Goal: Information Seeking & Learning: Learn about a topic

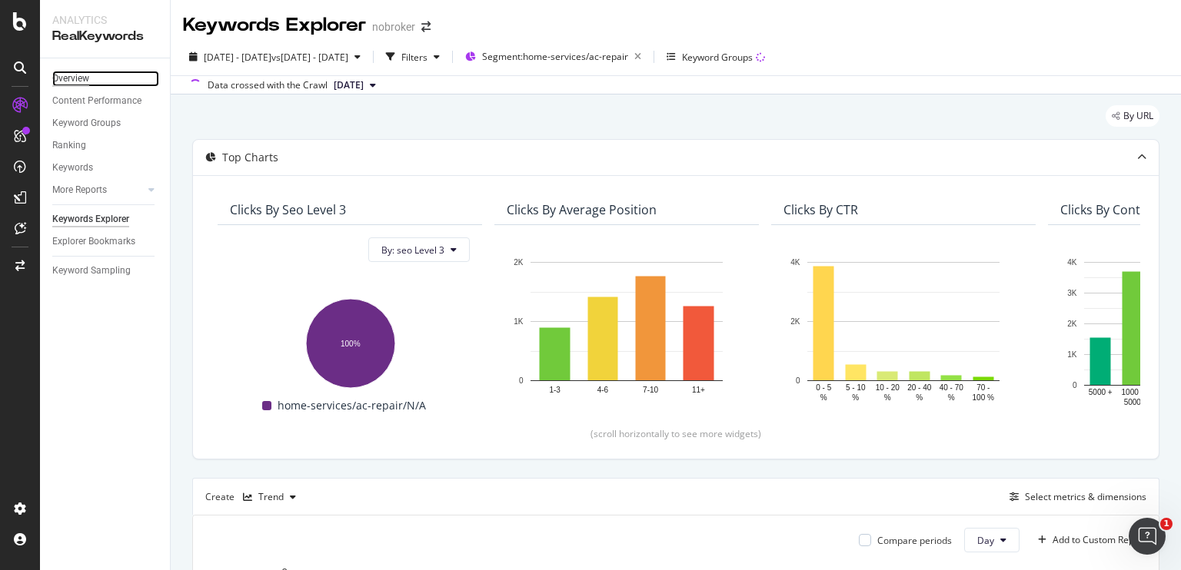
click at [73, 79] on div "Overview" at bounding box center [70, 79] width 37 height 16
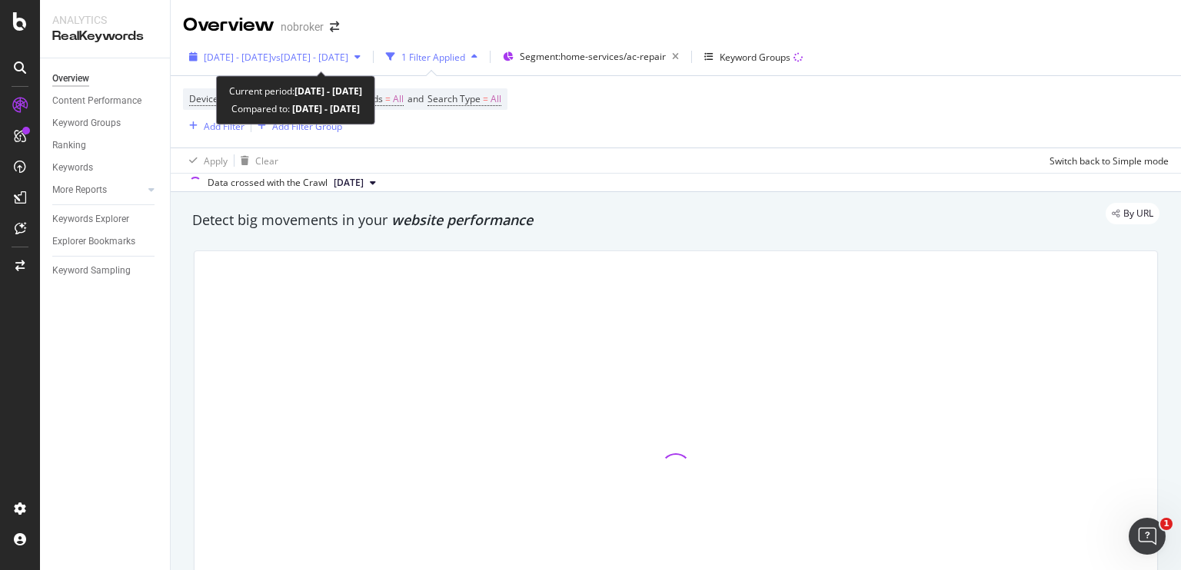
click at [326, 61] on span "vs [DATE] - [DATE]" at bounding box center [309, 57] width 77 height 13
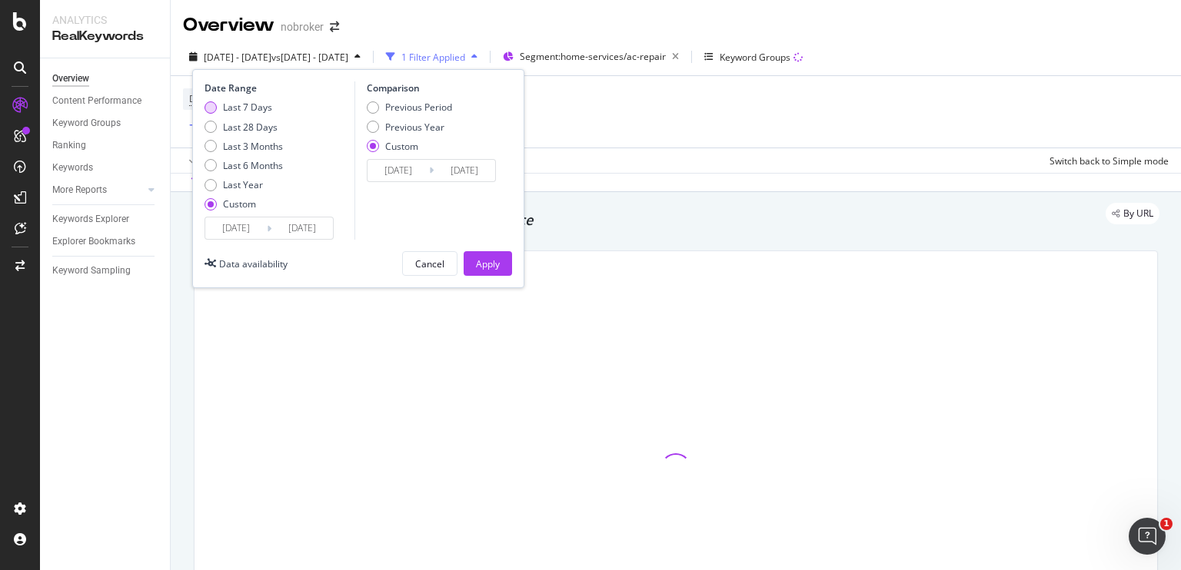
click at [205, 110] on div "Last 7 Days" at bounding box center [210, 107] width 12 height 12
type input "[DATE]"
click at [477, 264] on div "Apply" at bounding box center [488, 264] width 24 height 13
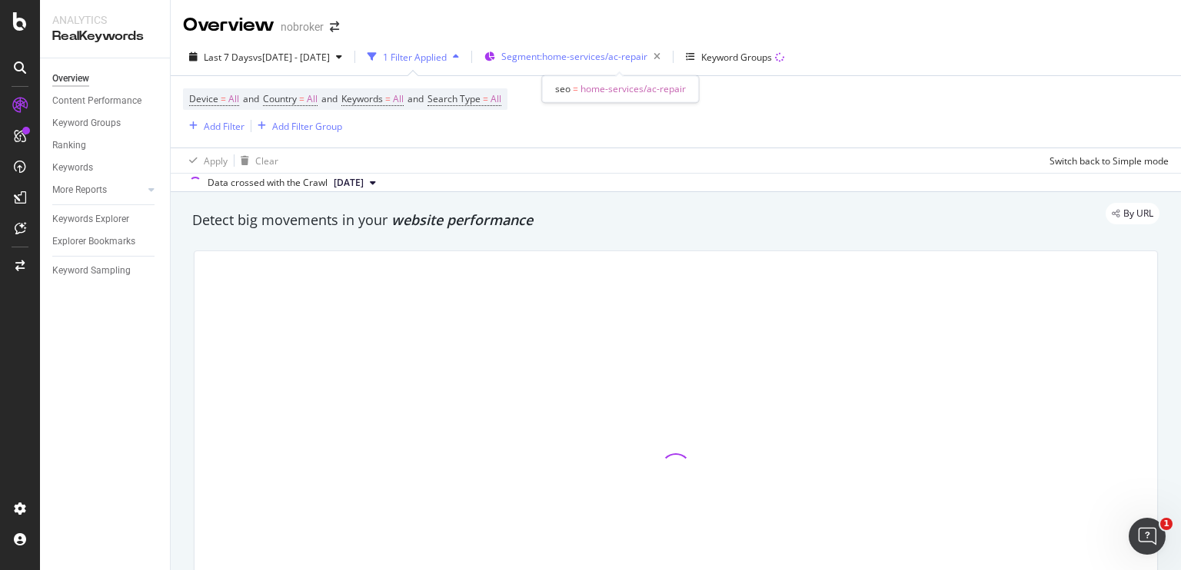
click at [647, 58] on span "Segment: home-services/ac-repair" at bounding box center [574, 56] width 146 height 13
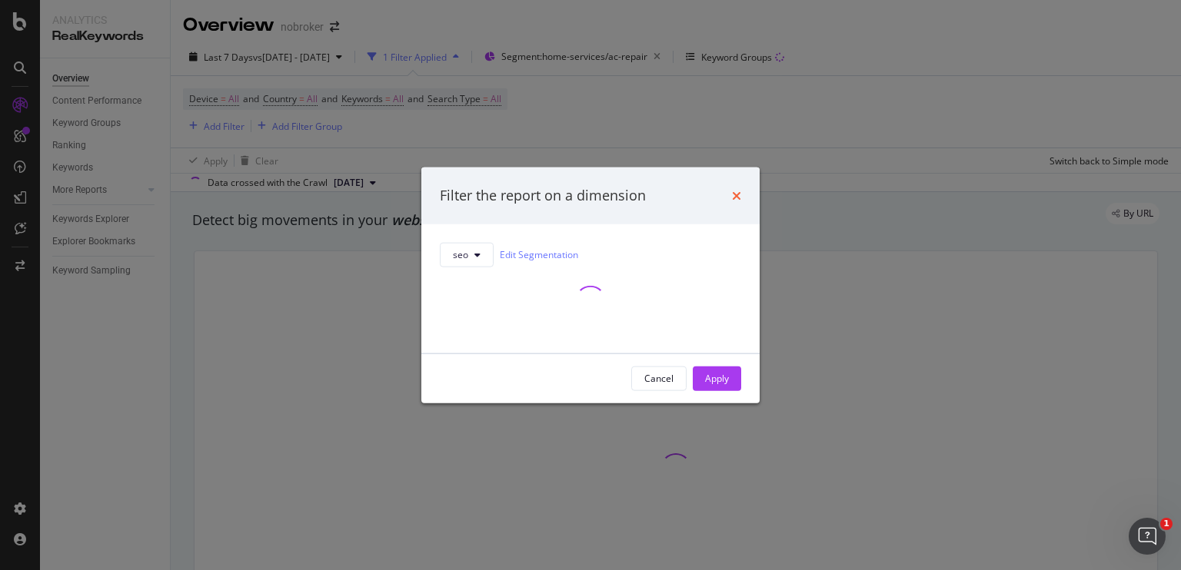
click at [739, 200] on icon "times" at bounding box center [736, 195] width 9 height 12
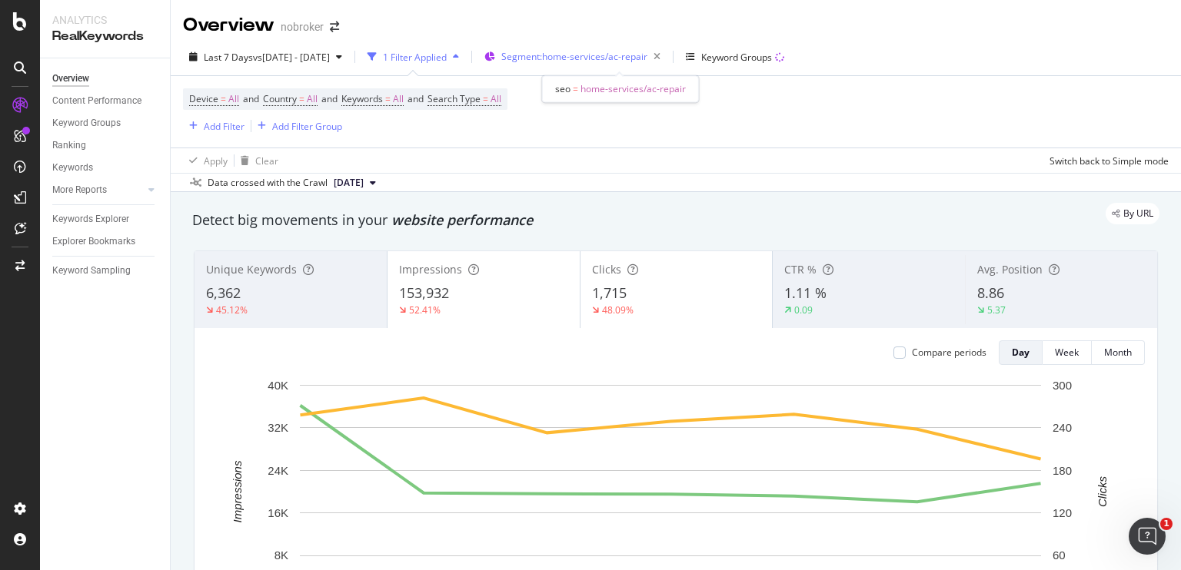
click at [580, 61] on span "Segment: home-services/ac-repair" at bounding box center [574, 56] width 146 height 13
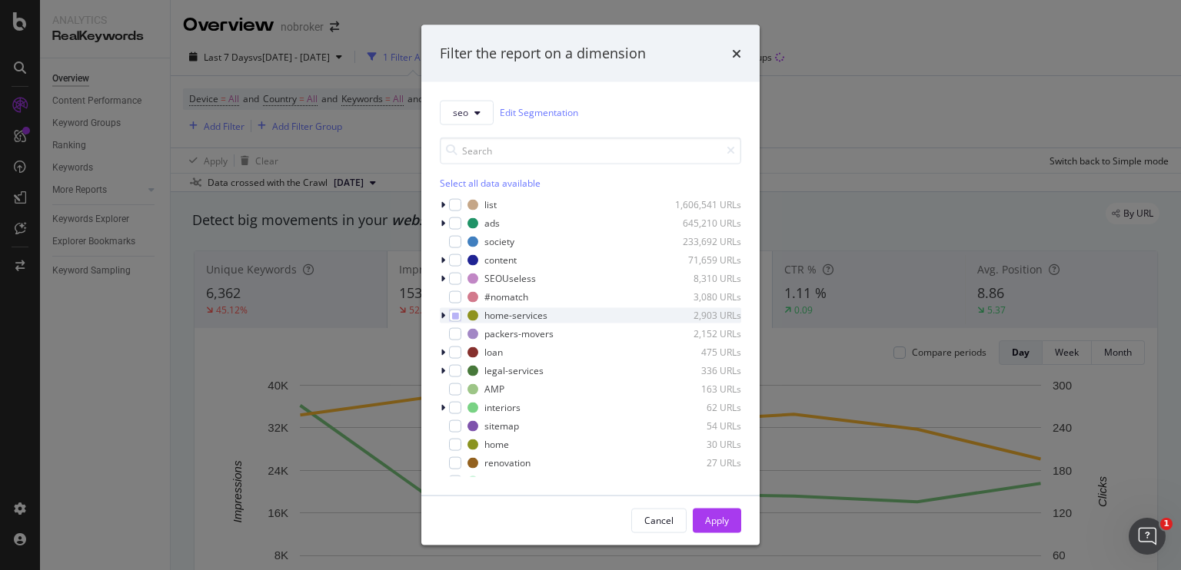
click at [447, 315] on div "modal" at bounding box center [444, 314] width 9 height 15
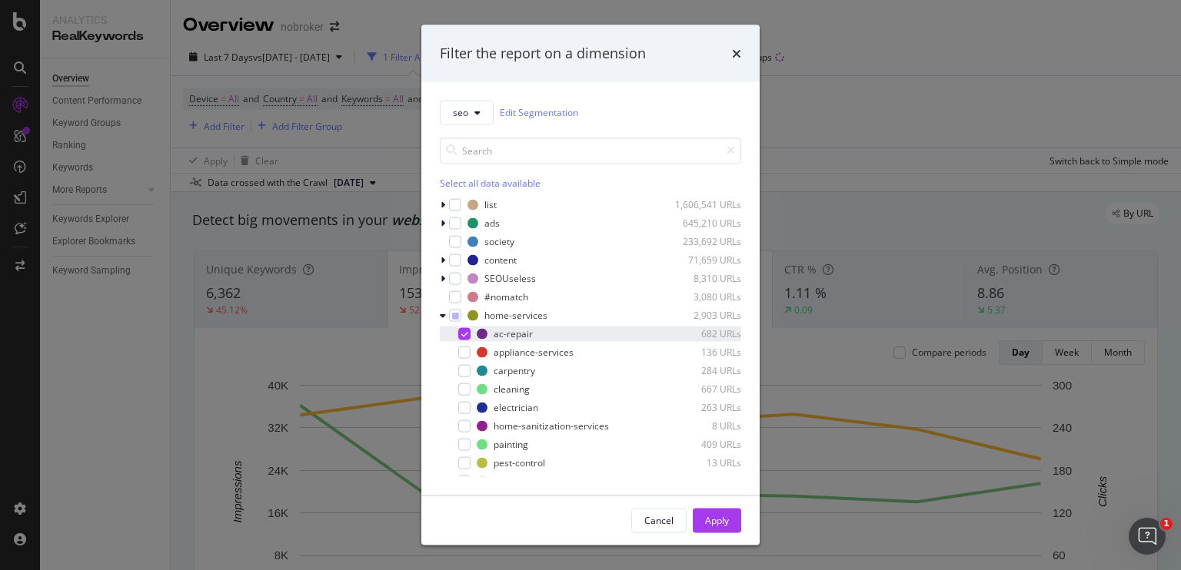
click at [460, 339] on div "modal" at bounding box center [464, 333] width 12 height 12
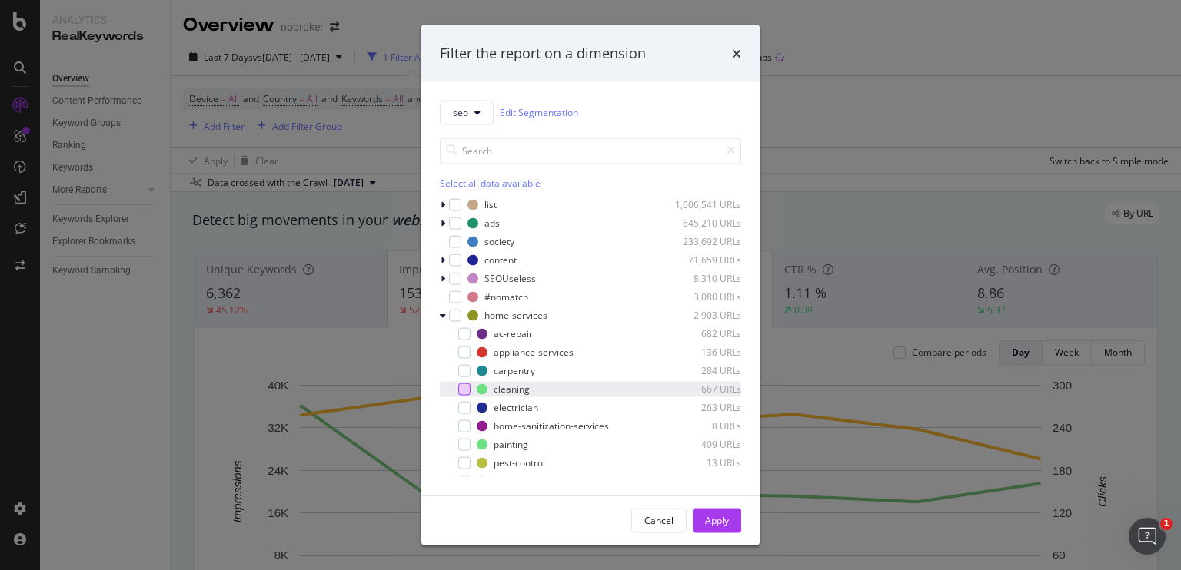
click at [467, 390] on div "modal" at bounding box center [464, 389] width 12 height 12
click at [710, 523] on div "Apply" at bounding box center [717, 520] width 24 height 13
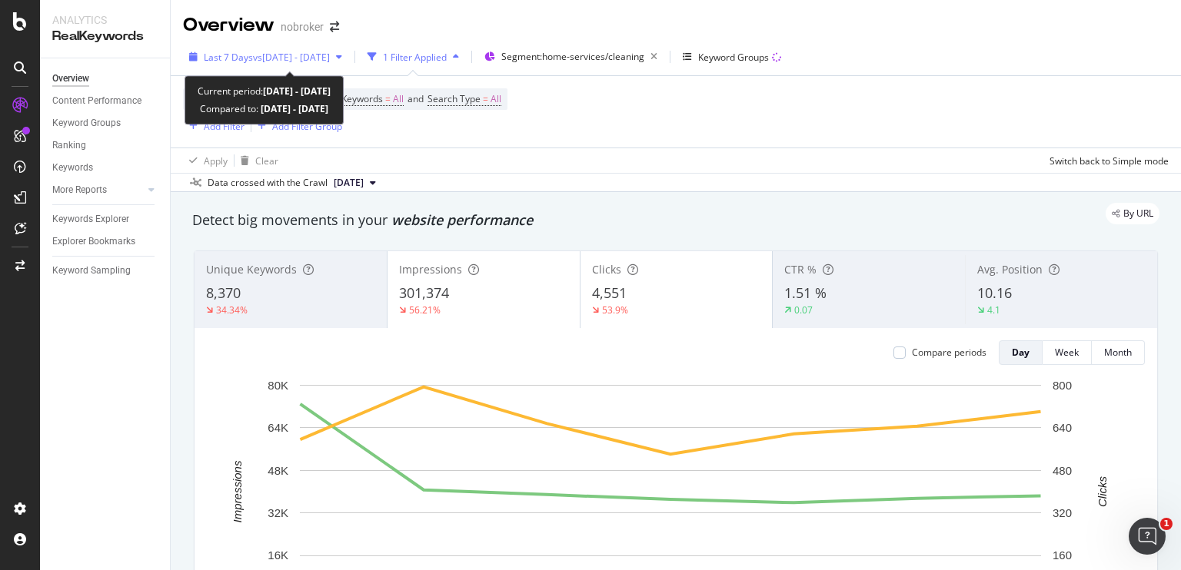
click at [326, 58] on span "vs [DATE] - [DATE]" at bounding box center [291, 57] width 77 height 13
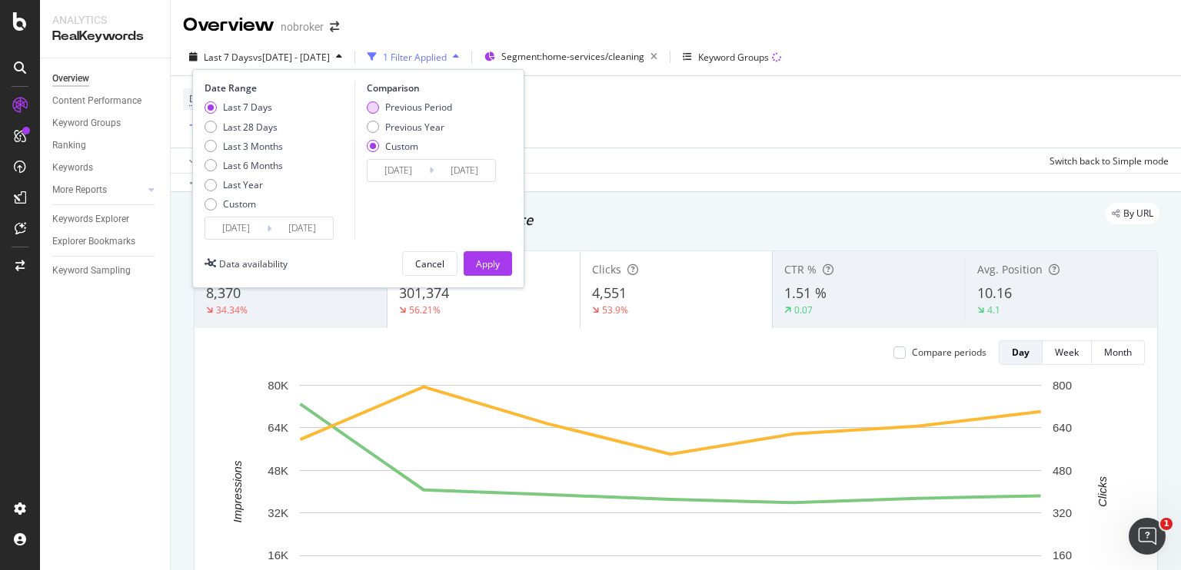
click at [377, 103] on div "Previous Period" at bounding box center [373, 107] width 12 height 12
type input "[DATE]"
click at [486, 270] on div "Apply" at bounding box center [488, 264] width 24 height 13
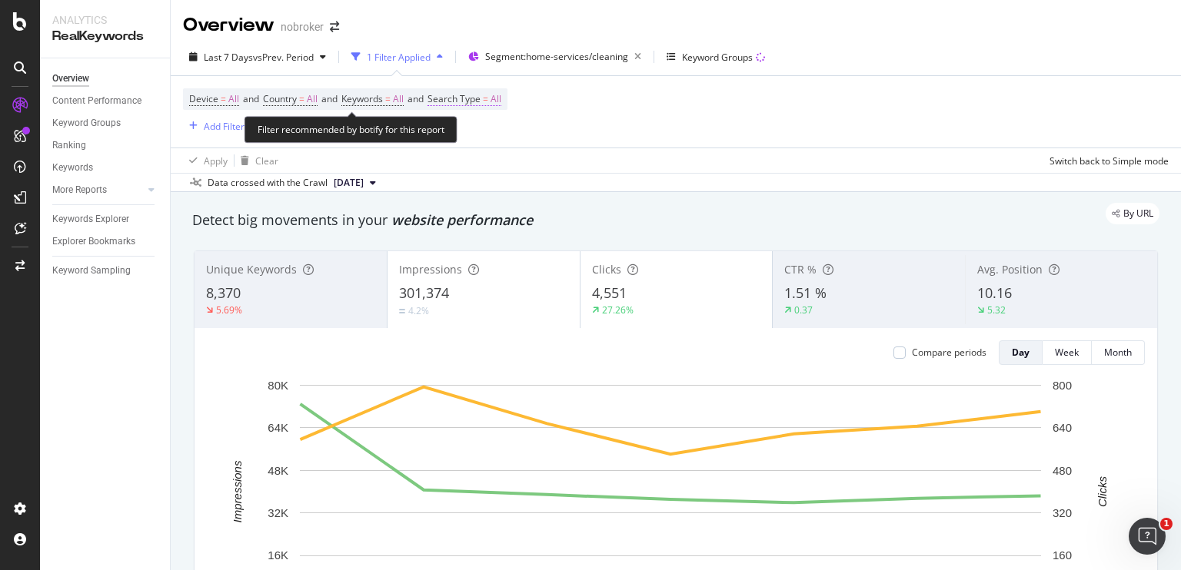
click at [501, 101] on span "All" at bounding box center [495, 99] width 11 height 22
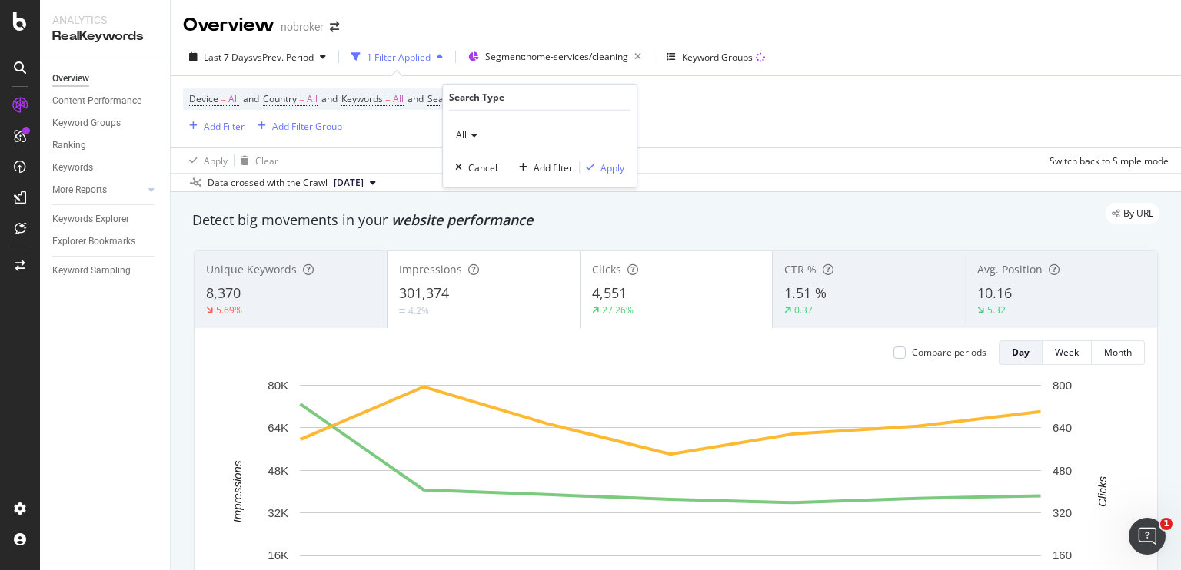
click at [471, 135] on icon at bounding box center [472, 135] width 11 height 9
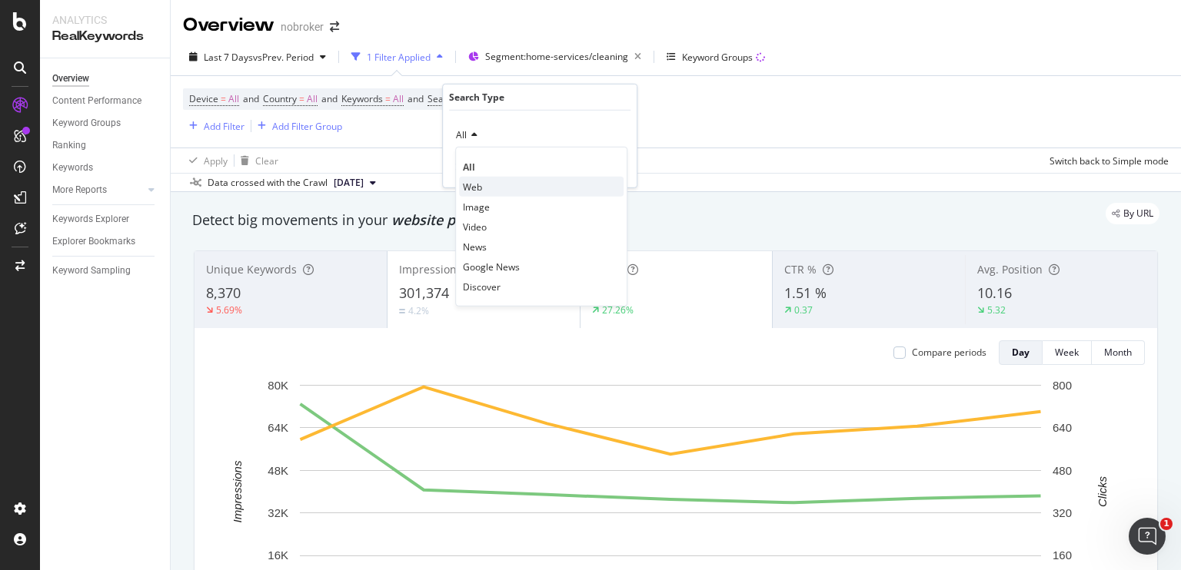
click at [471, 182] on span "Web" at bounding box center [472, 186] width 19 height 13
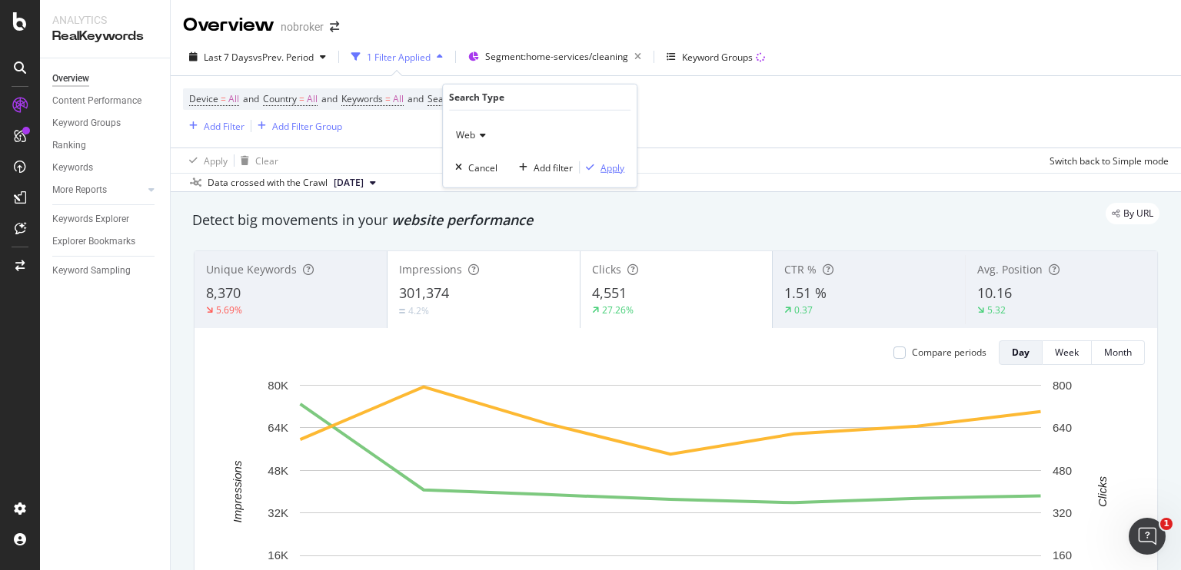
click at [600, 164] on div "Apply" at bounding box center [612, 167] width 24 height 13
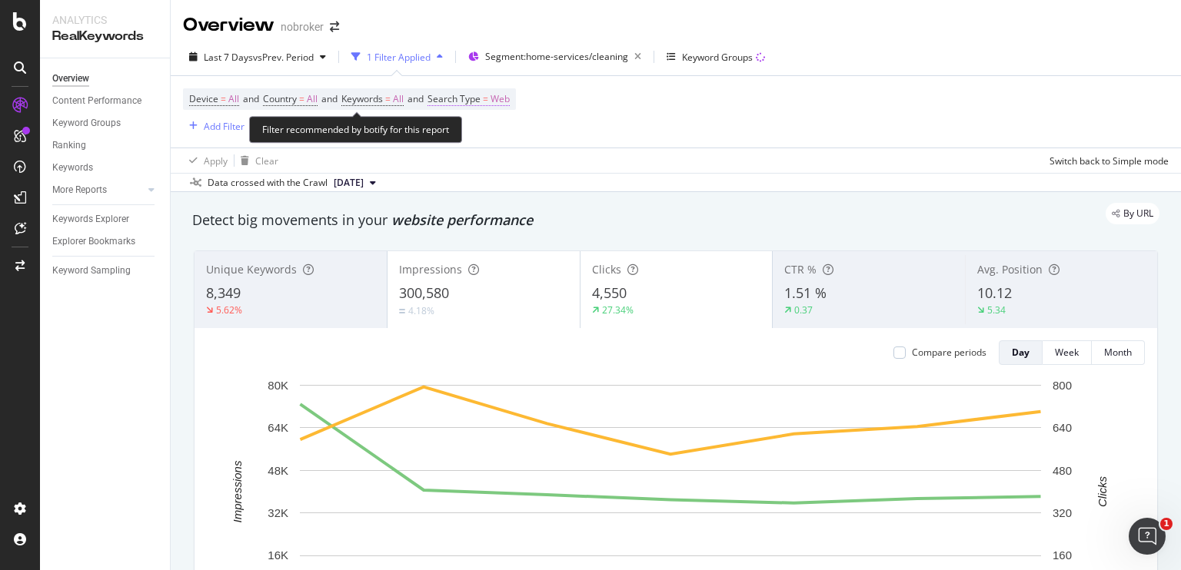
click at [510, 89] on span "Web" at bounding box center [499, 99] width 19 height 22
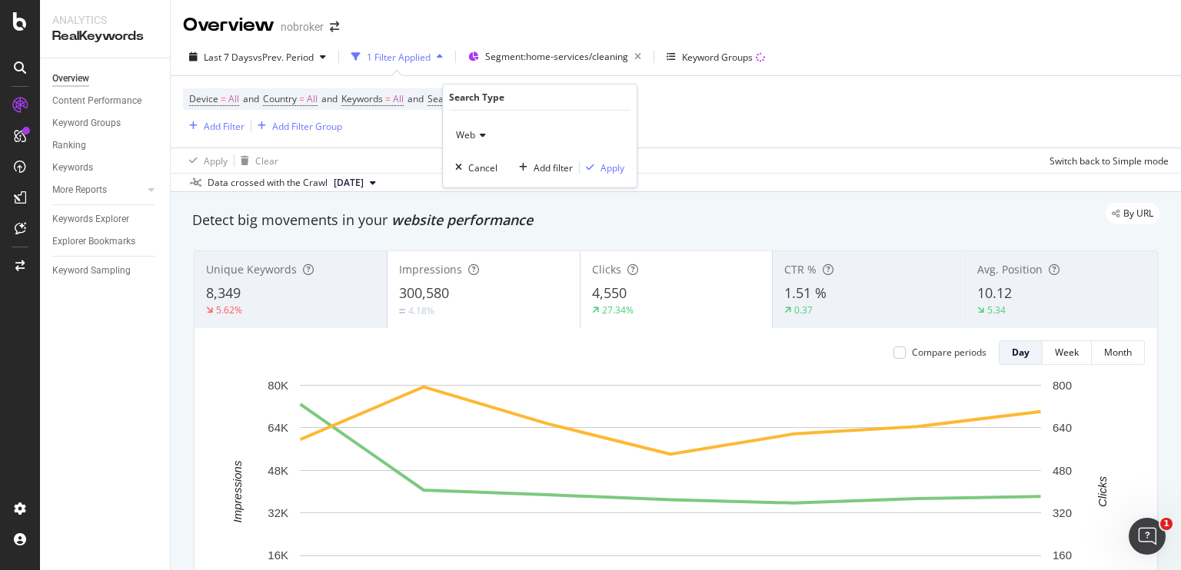
click at [481, 135] on icon at bounding box center [480, 135] width 11 height 9
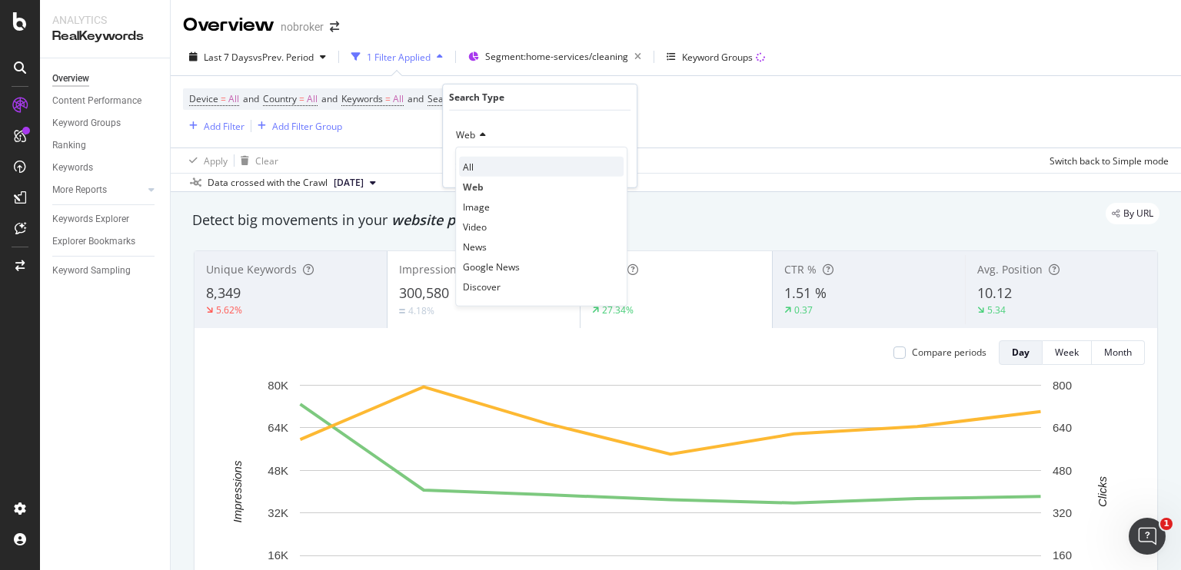
click at [470, 161] on span "All" at bounding box center [468, 166] width 11 height 13
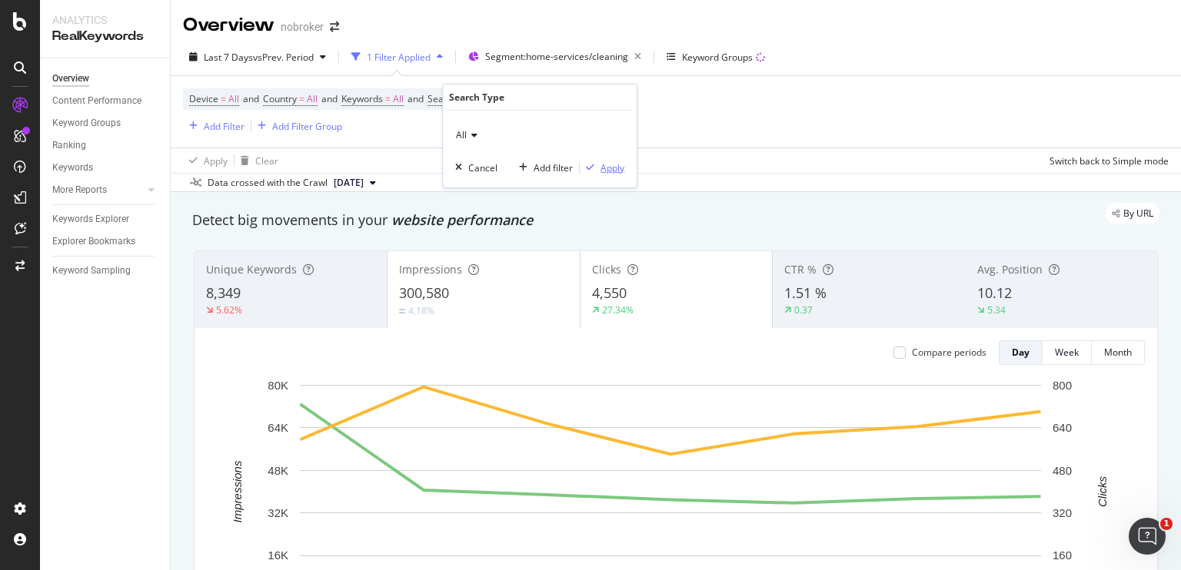
click at [615, 171] on div "Apply" at bounding box center [612, 167] width 24 height 13
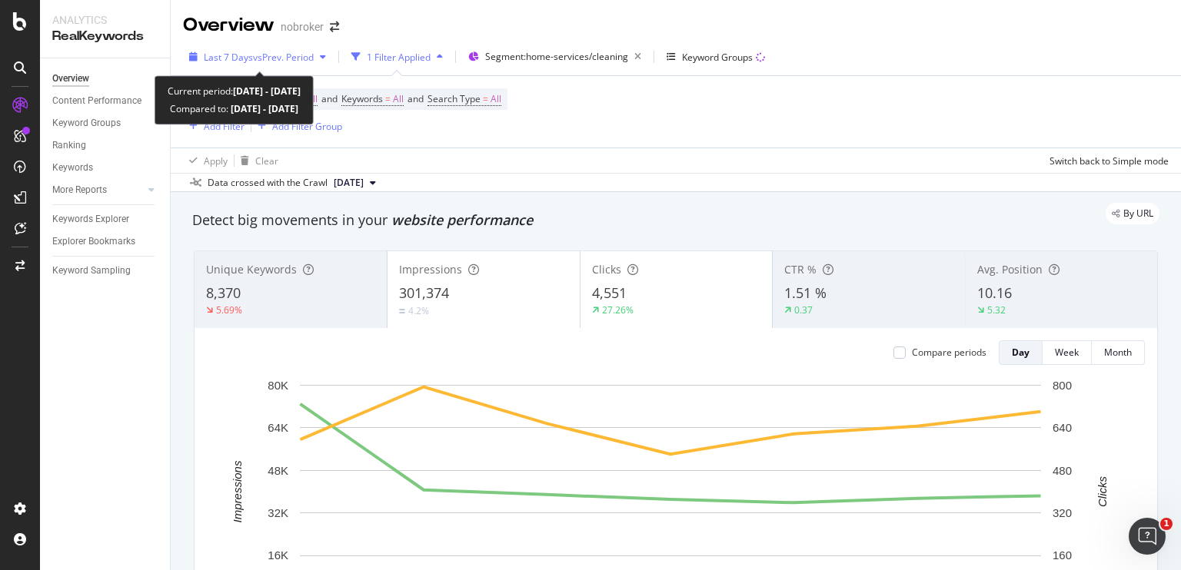
click at [216, 55] on span "Last 7 Days" at bounding box center [228, 57] width 49 height 13
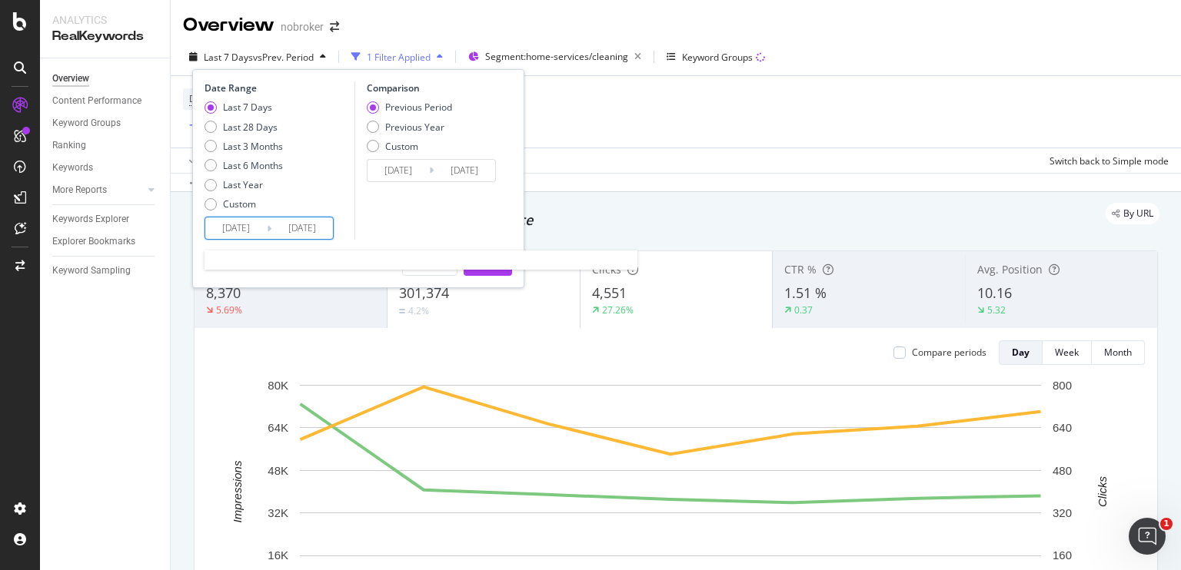
click at [234, 230] on input "[DATE]" at bounding box center [235, 229] width 61 height 22
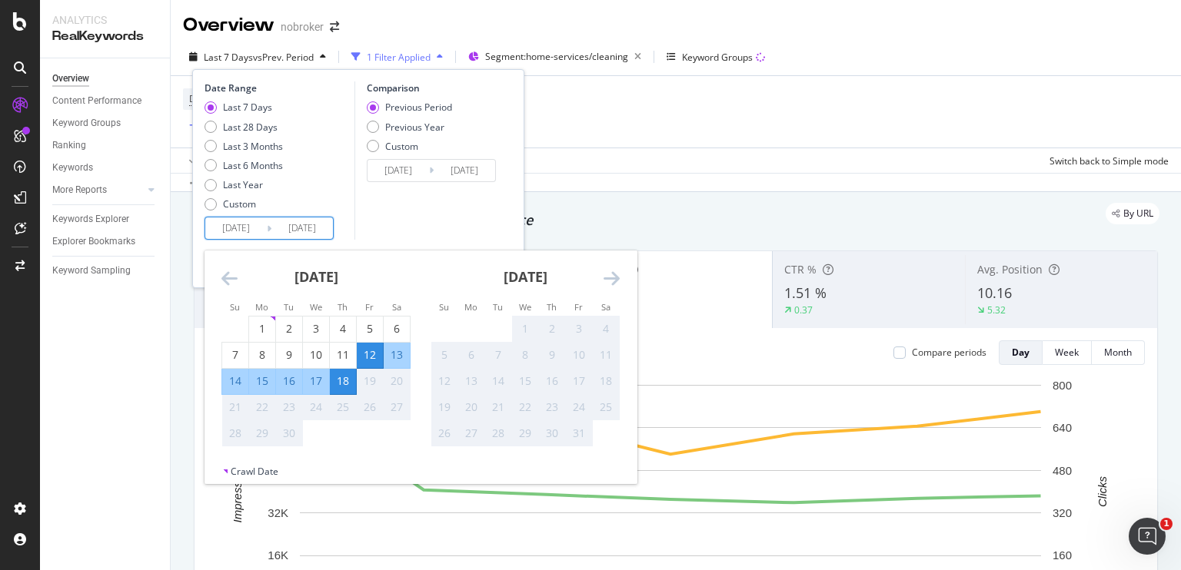
click at [224, 276] on icon "Move backward to switch to the previous month." at bounding box center [229, 278] width 16 height 18
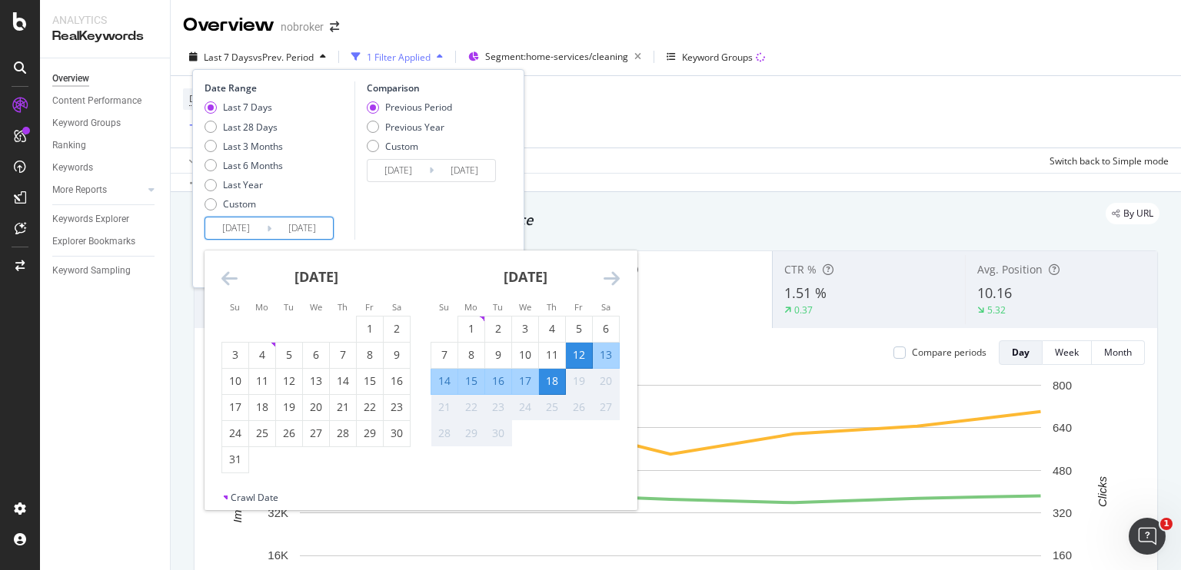
click at [224, 276] on icon "Move backward to switch to the previous month." at bounding box center [229, 278] width 16 height 18
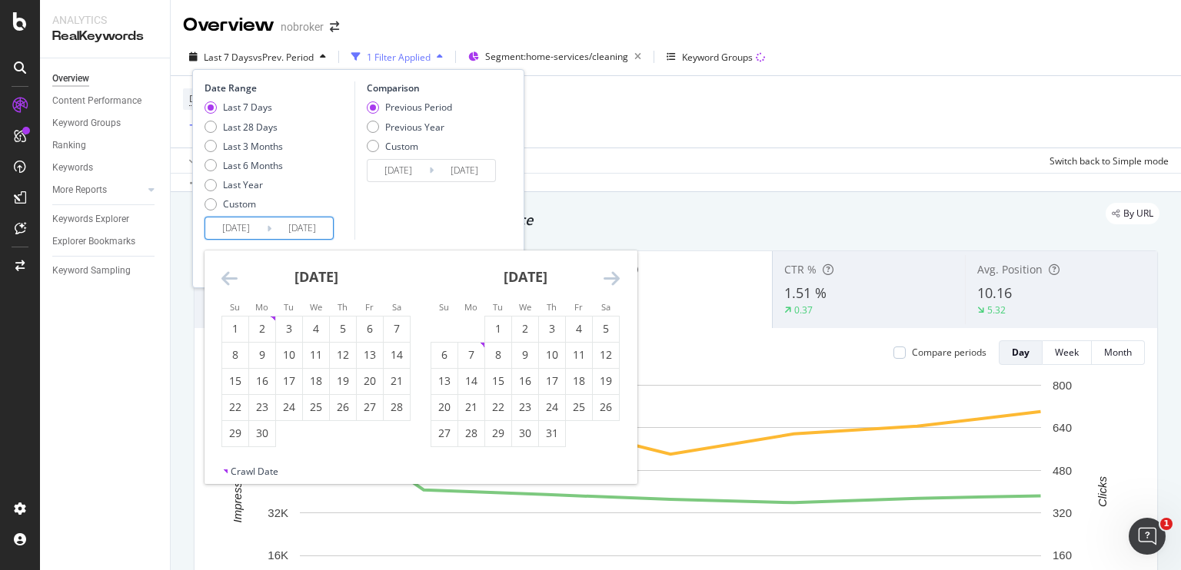
click at [224, 276] on icon "Move backward to switch to the previous month." at bounding box center [229, 278] width 16 height 18
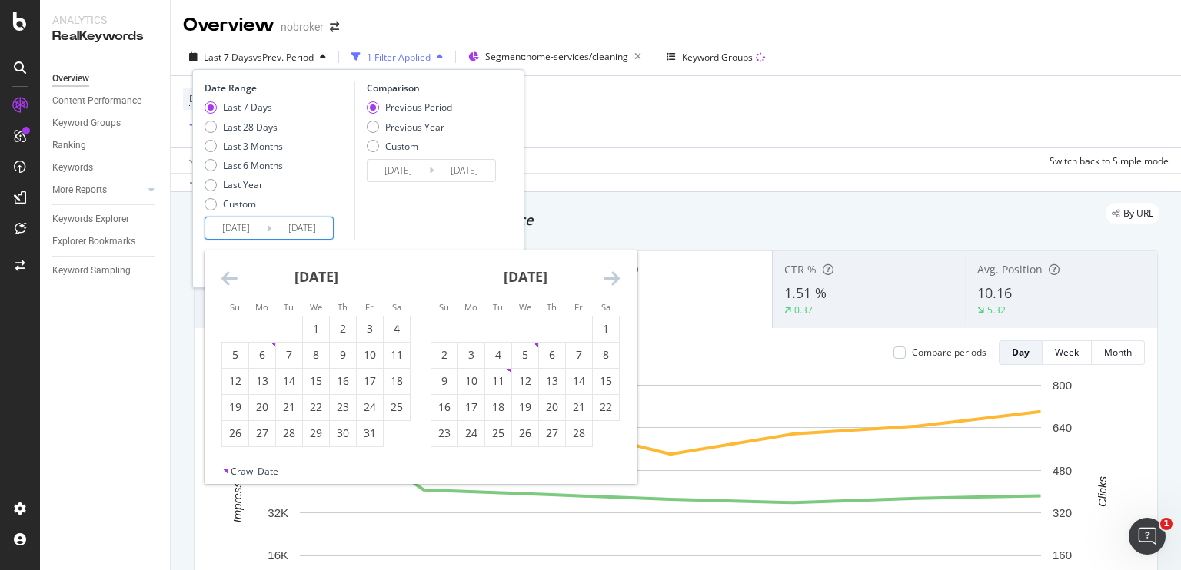
click at [224, 276] on icon "Move backward to switch to the previous month." at bounding box center [229, 278] width 16 height 18
click at [348, 427] on div "31" at bounding box center [343, 433] width 26 height 15
type input "[DATE]"
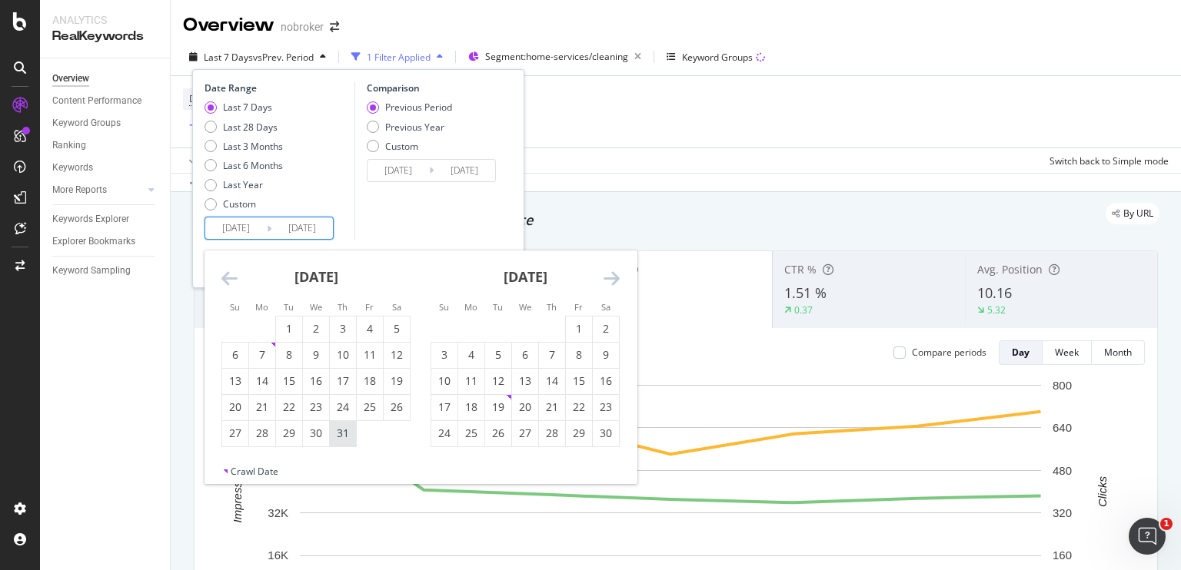
type input "[DATE]"
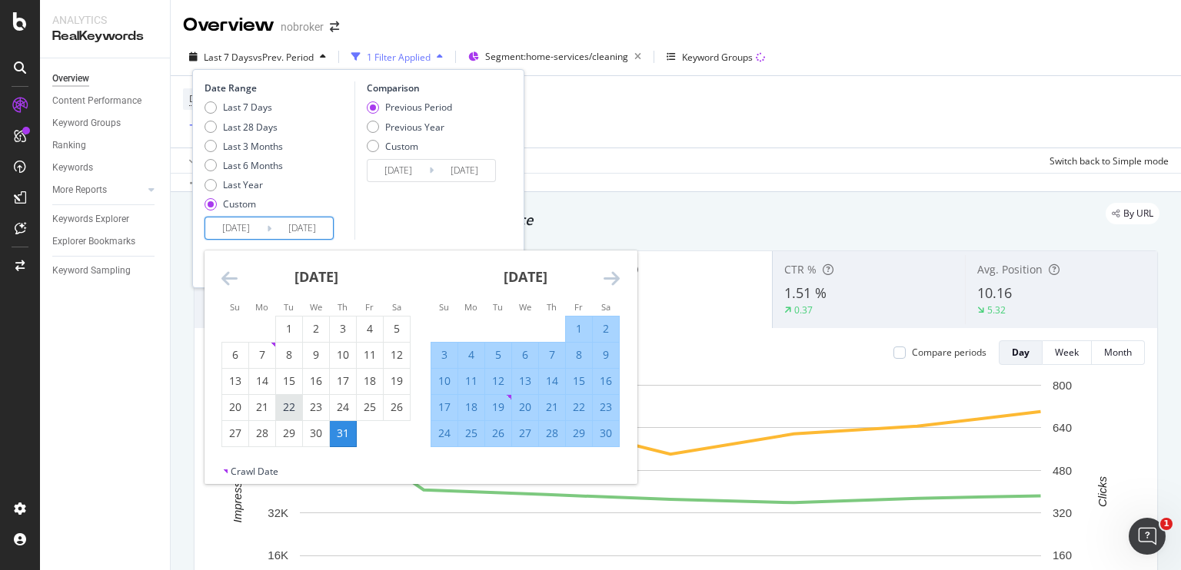
click at [289, 406] on div "22" at bounding box center [289, 407] width 26 height 15
type input "[DATE]"
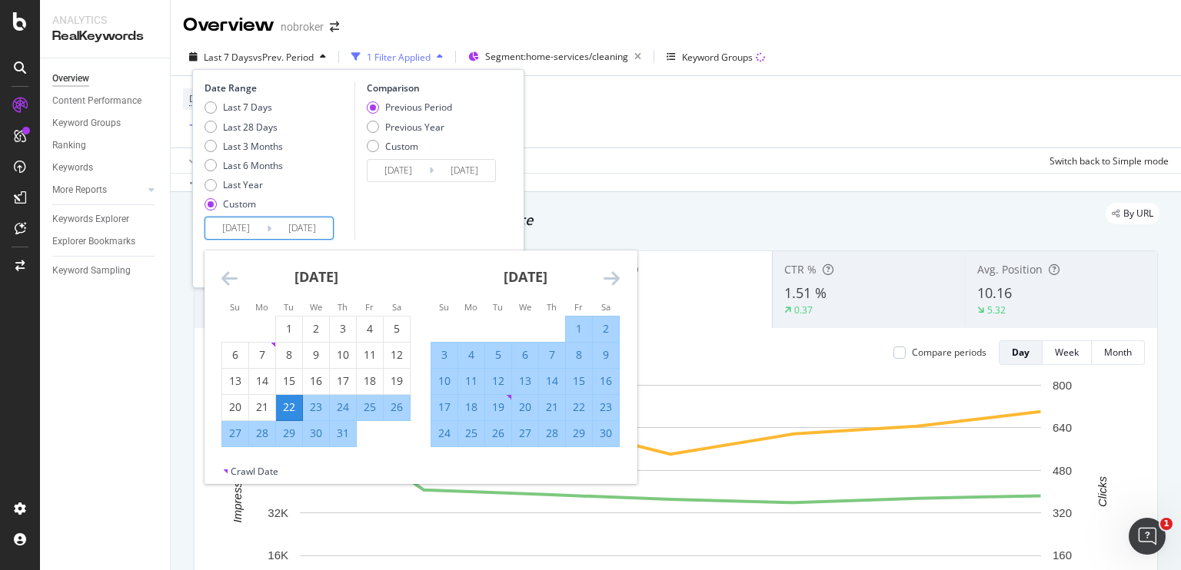
click at [306, 405] on div "23" at bounding box center [316, 407] width 26 height 15
type input "[DATE]"
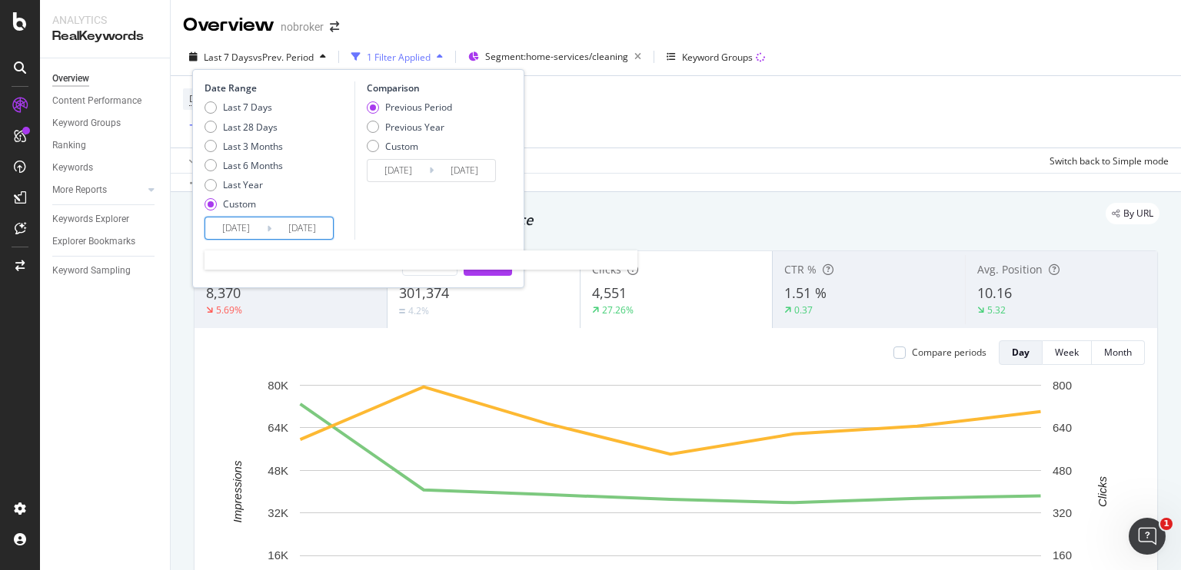
click at [241, 228] on input "[DATE]" at bounding box center [235, 229] width 61 height 22
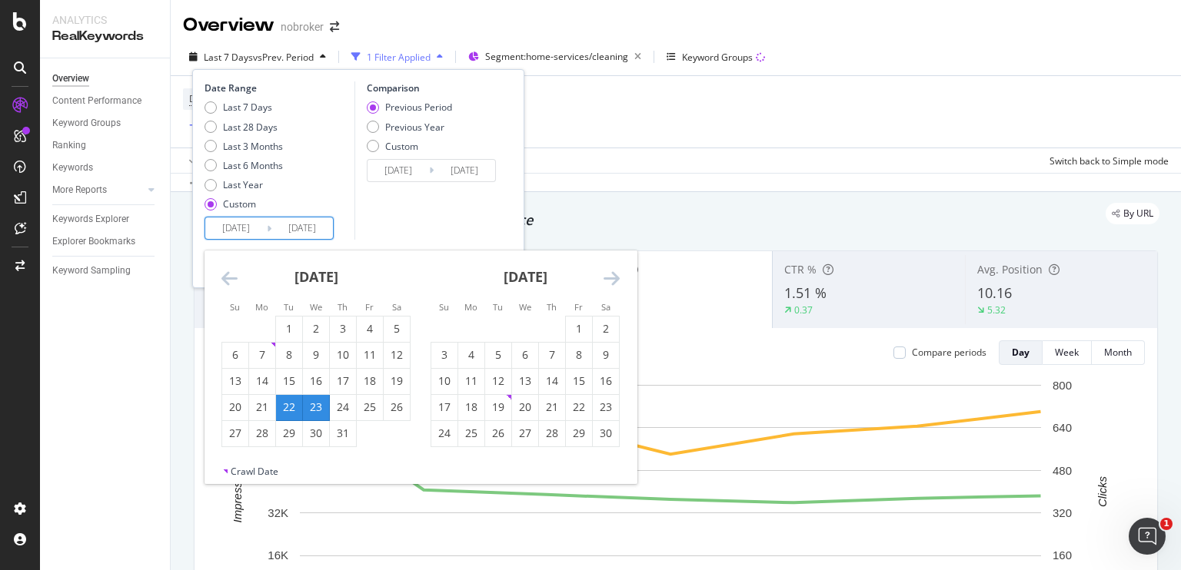
click at [315, 405] on div "23" at bounding box center [316, 407] width 26 height 15
type input "[DATE]"
click at [342, 432] on div "31" at bounding box center [343, 433] width 26 height 15
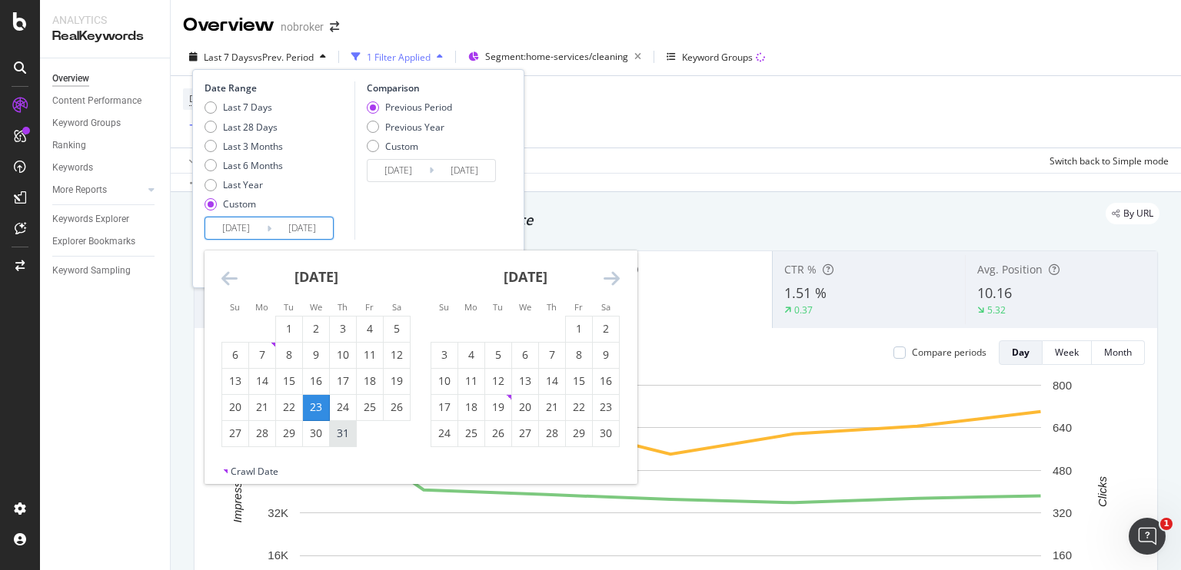
type input "[DATE]"
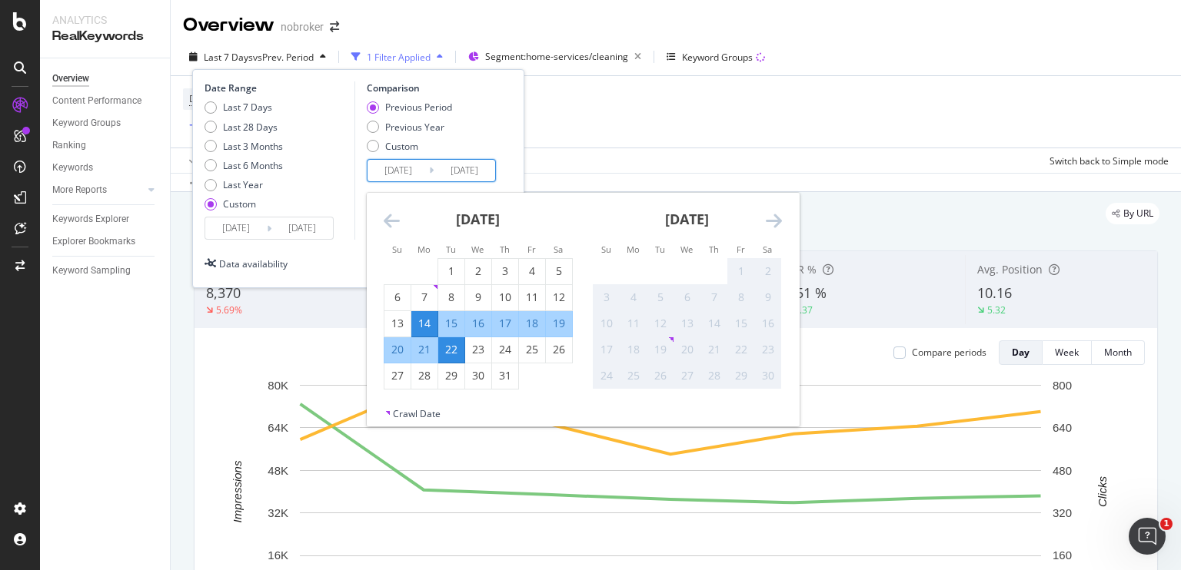
click at [384, 174] on input "[DATE]" at bounding box center [397, 171] width 61 height 22
click at [478, 144] on div "Previous Period Previous Year Custom" at bounding box center [434, 130] width 134 height 58
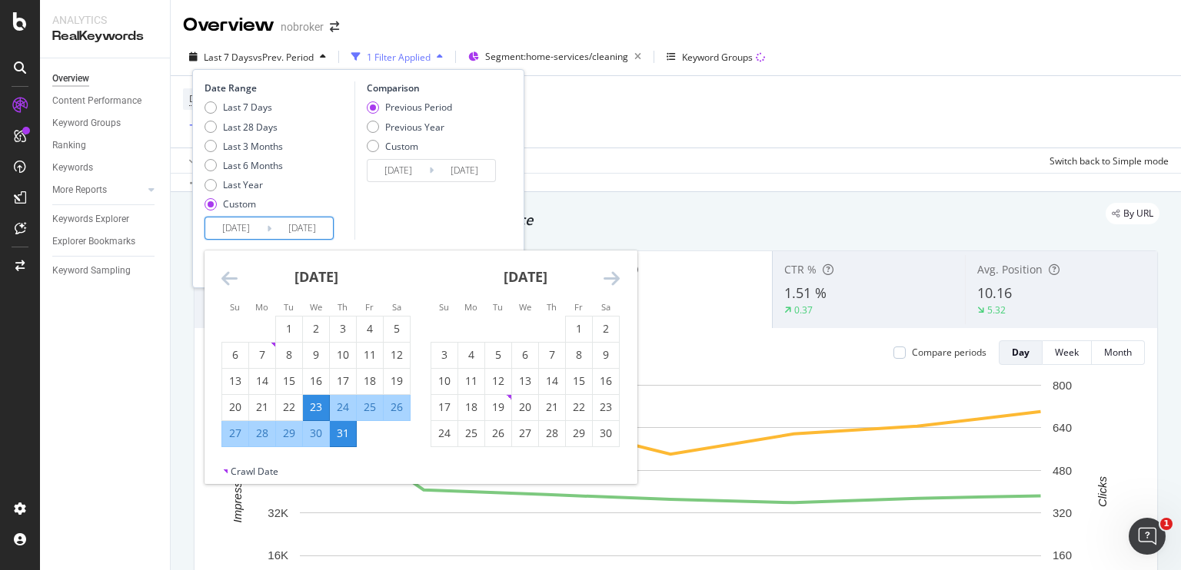
click at [263, 228] on input "[DATE]" at bounding box center [235, 229] width 61 height 22
click at [574, 322] on div "1" at bounding box center [579, 328] width 26 height 15
type input "[DATE]"
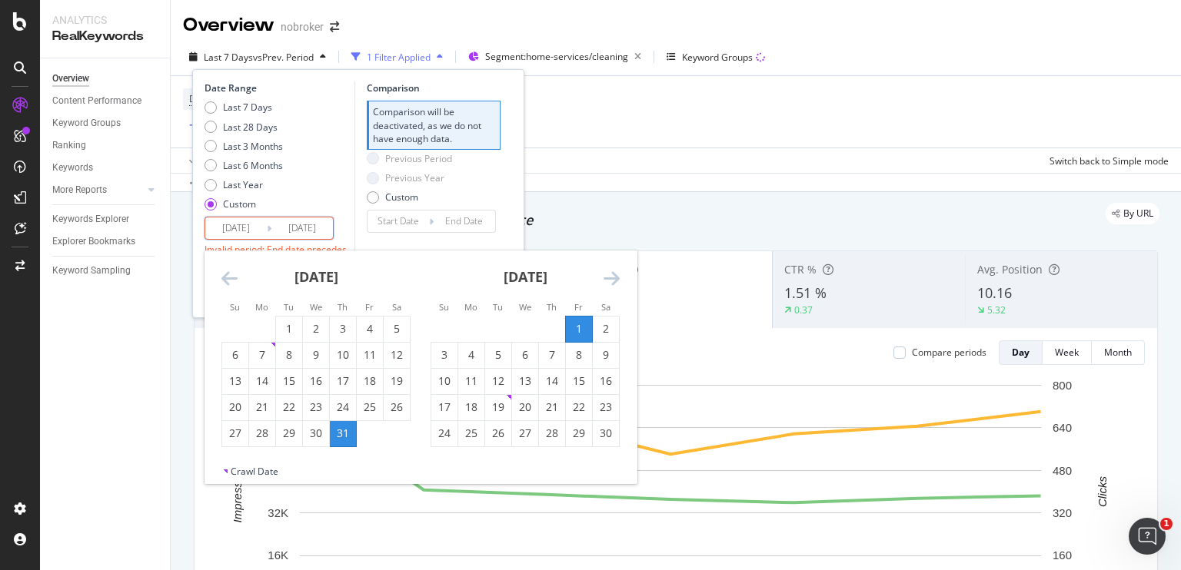
click at [220, 224] on input "[DATE]" at bounding box center [235, 229] width 61 height 22
click at [583, 330] on div "1" at bounding box center [579, 328] width 26 height 15
click at [606, 360] on div "9" at bounding box center [606, 354] width 26 height 15
type input "[DATE]"
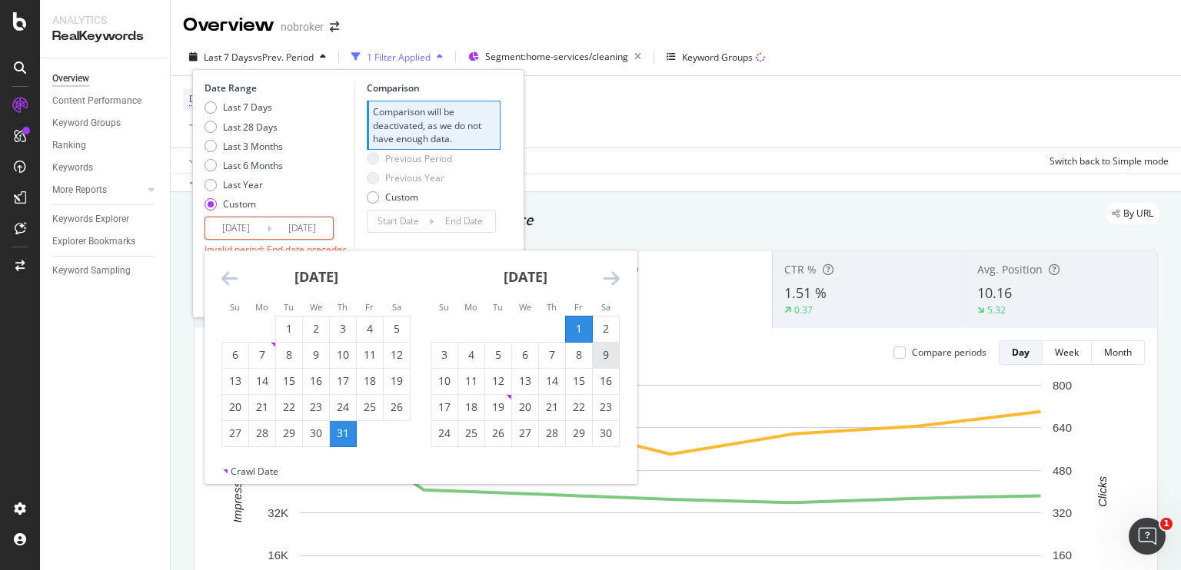
type input "[DATE]"
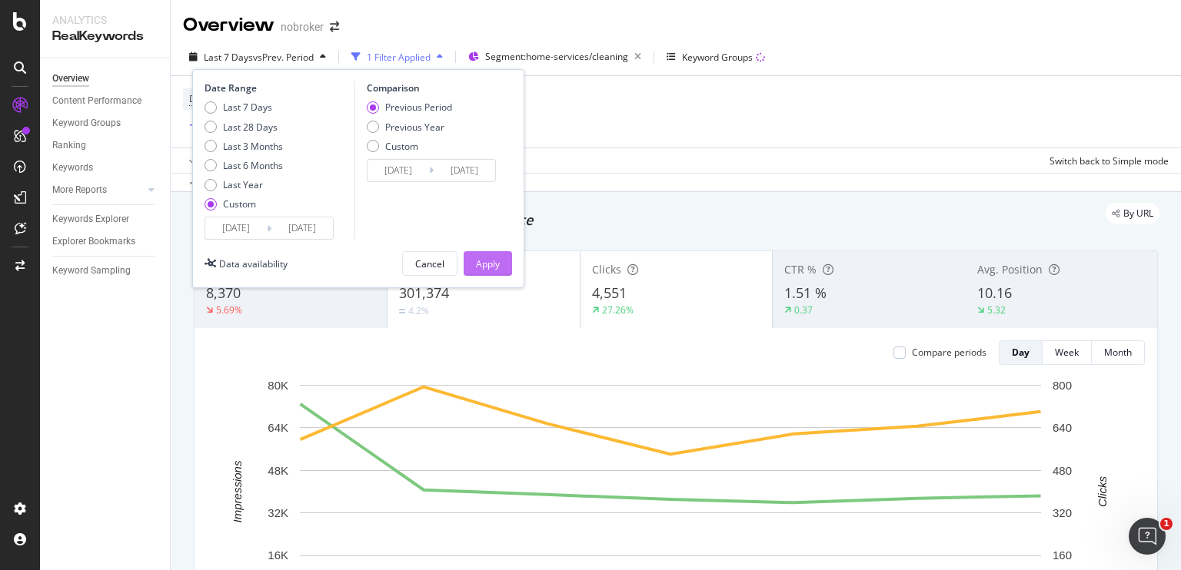
click at [481, 258] on div "Apply" at bounding box center [488, 264] width 24 height 13
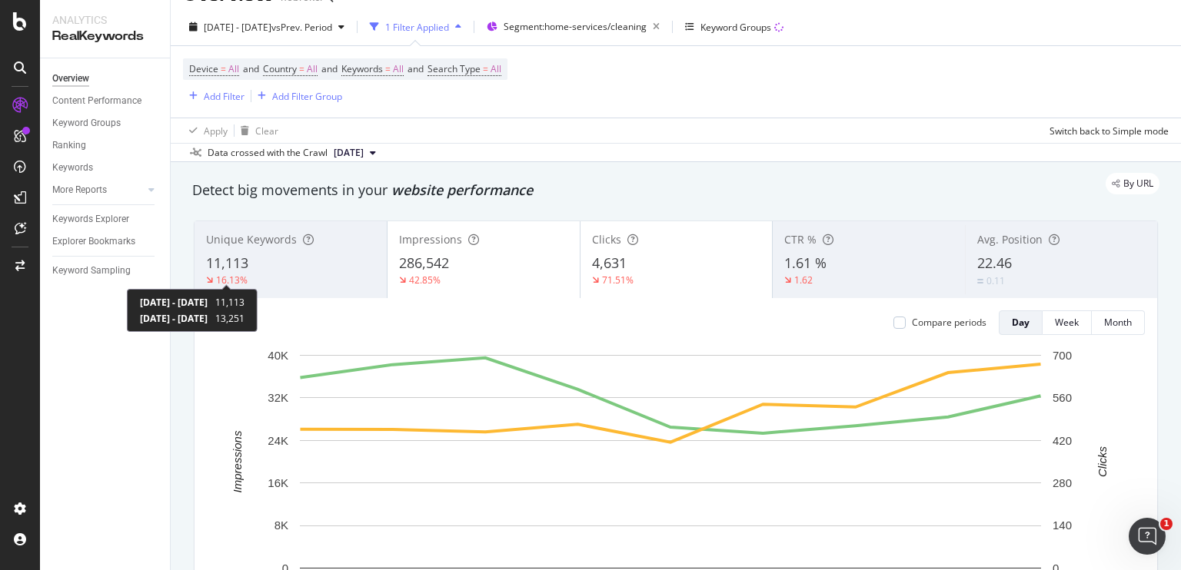
scroll to position [34, 0]
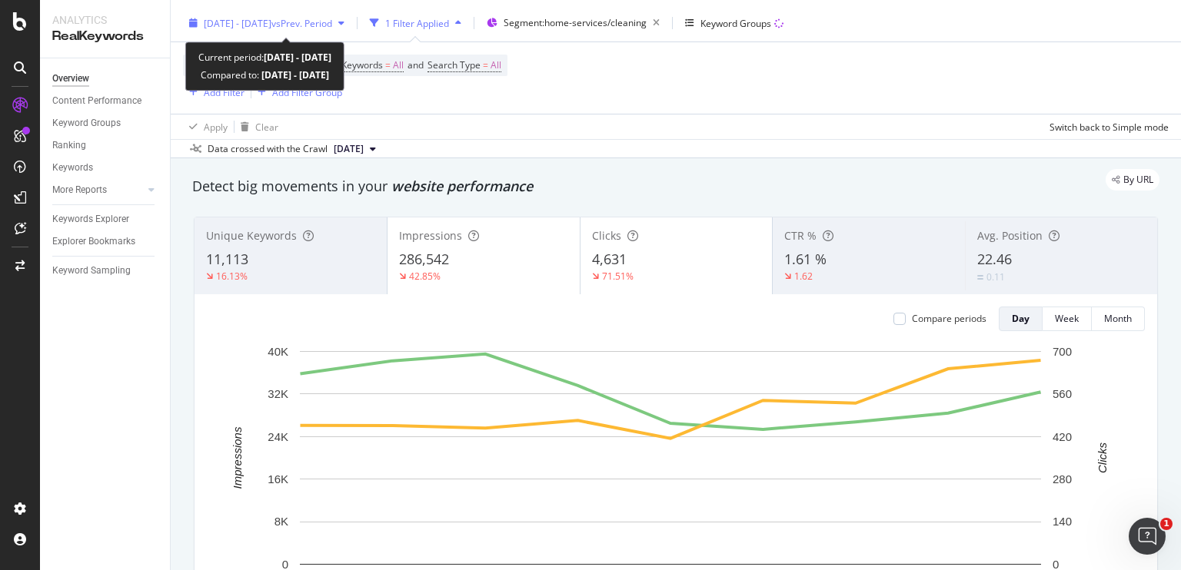
click at [271, 25] on span "[DATE] - [DATE]" at bounding box center [238, 23] width 68 height 13
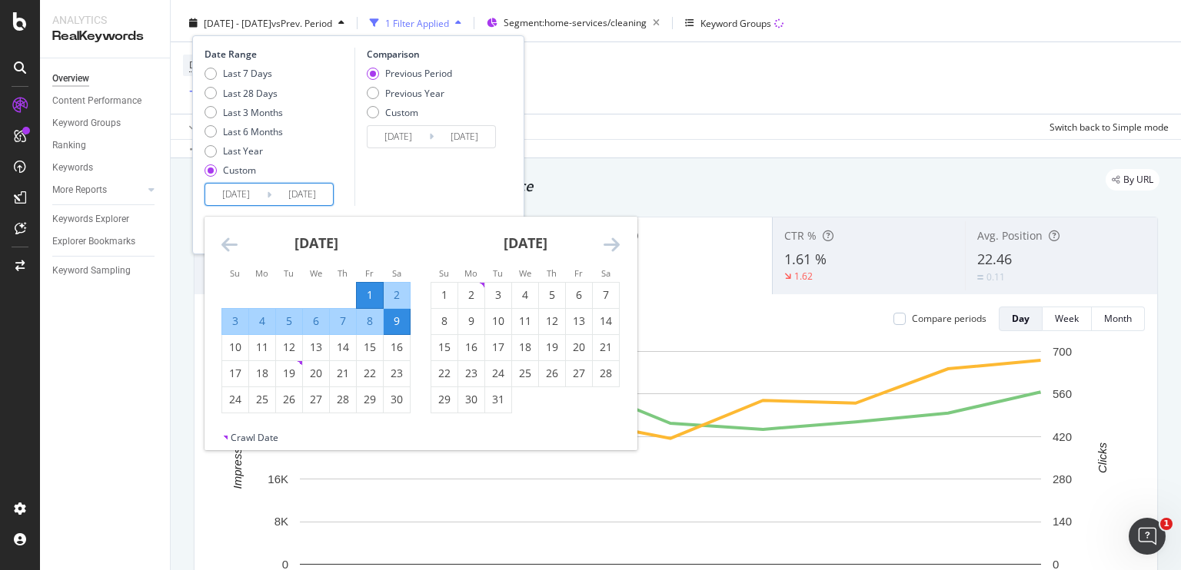
click at [244, 194] on input "[DATE]" at bounding box center [235, 195] width 61 height 22
click at [469, 374] on div "23" at bounding box center [471, 373] width 26 height 15
type input "[DATE]"
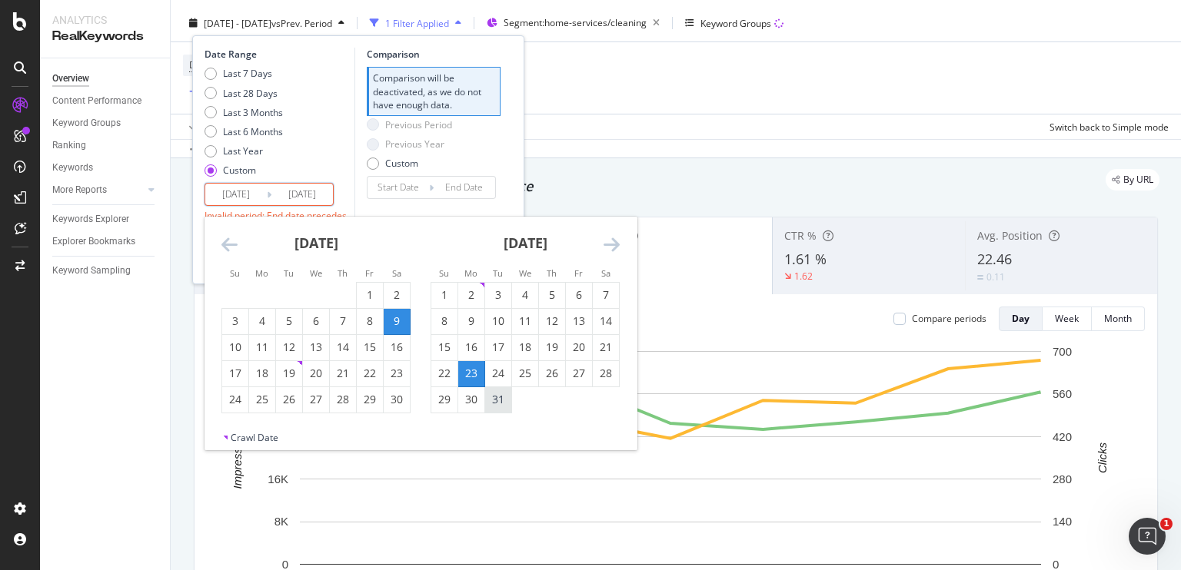
click at [492, 395] on div "31" at bounding box center [498, 399] width 26 height 15
type input "[DATE]"
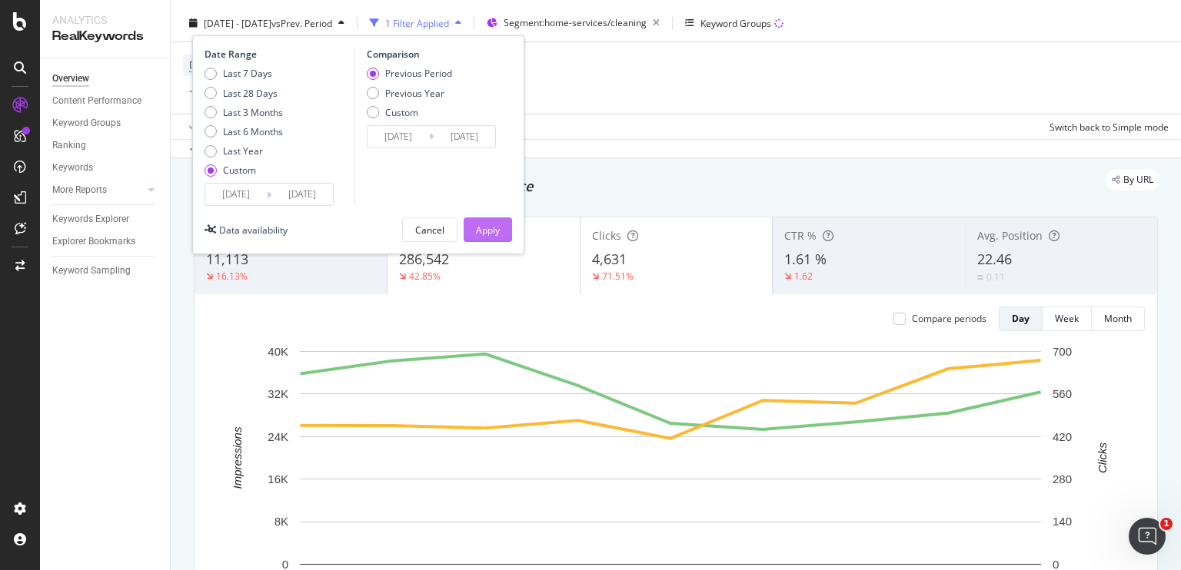
click at [500, 231] on button "Apply" at bounding box center [488, 230] width 48 height 25
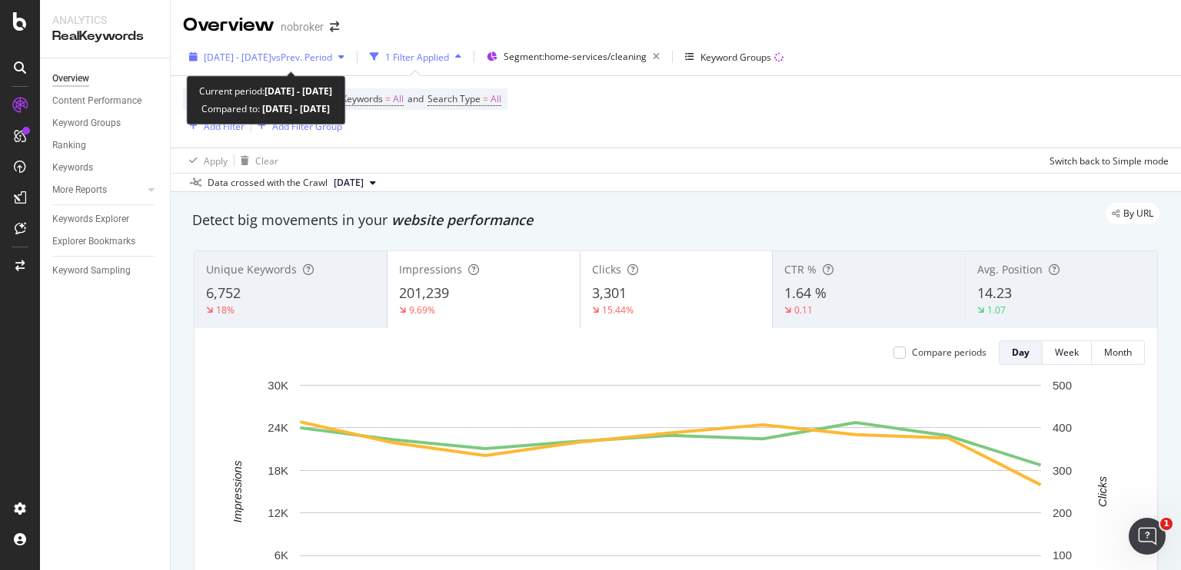
click at [271, 52] on span "[DATE] - [DATE]" at bounding box center [238, 57] width 68 height 13
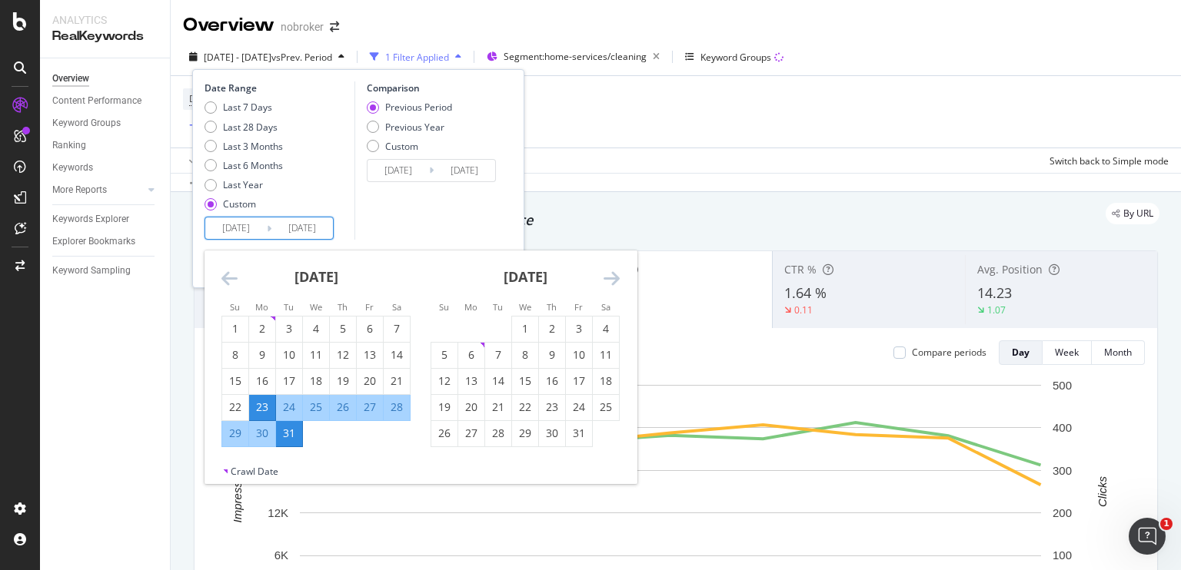
click at [255, 223] on input "[DATE]" at bounding box center [235, 229] width 61 height 22
click at [231, 278] on icon "Move backward to switch to the previous month." at bounding box center [229, 278] width 16 height 18
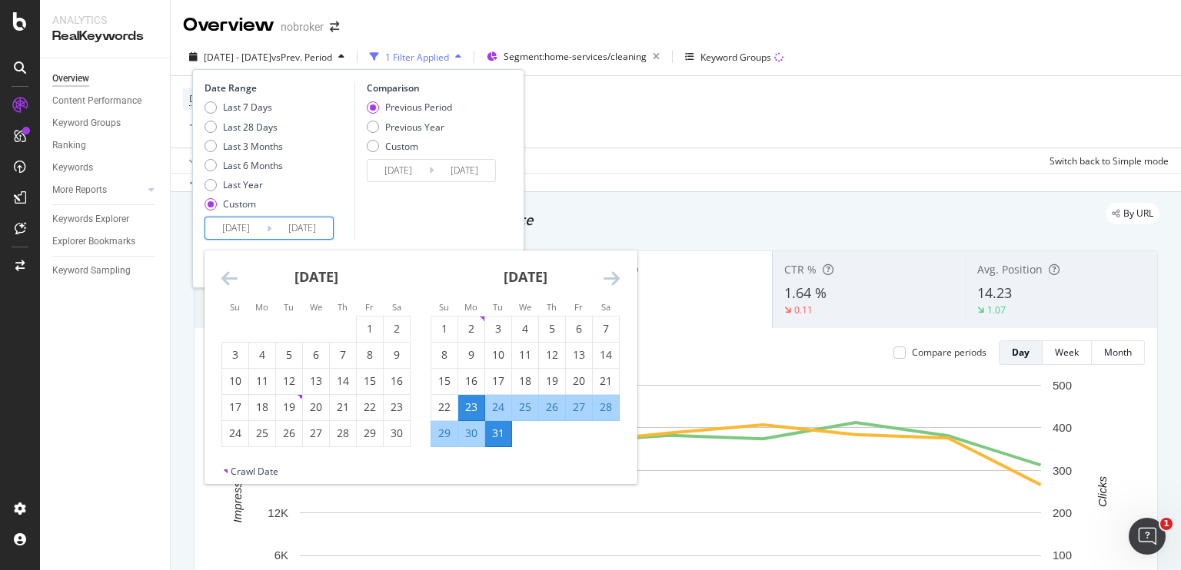
click at [231, 278] on icon "Move backward to switch to the previous month." at bounding box center [229, 278] width 16 height 18
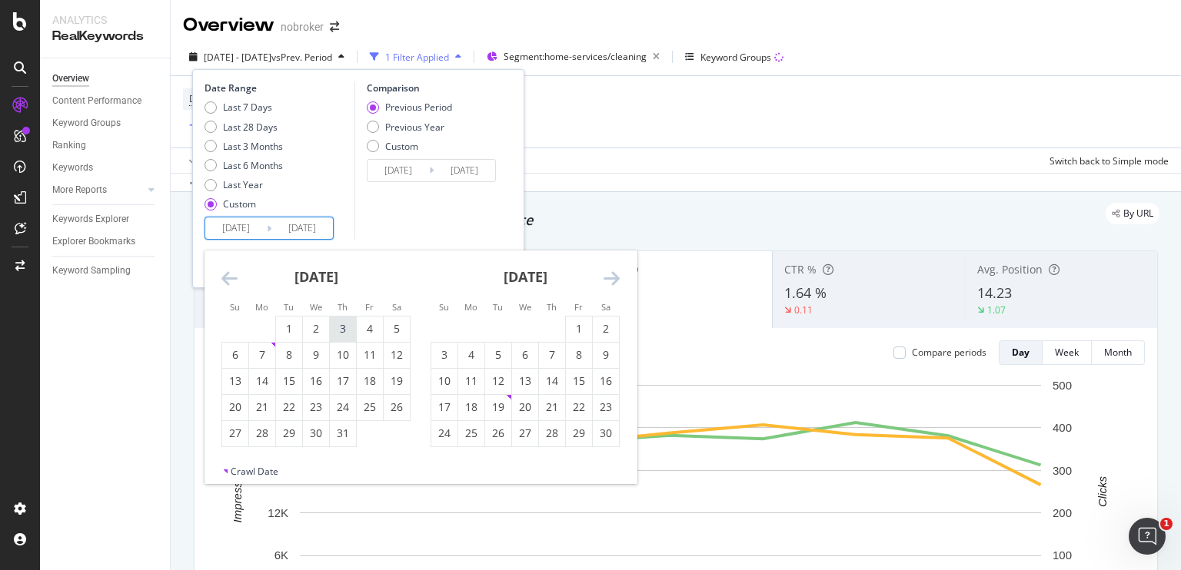
click at [341, 327] on div "3" at bounding box center [343, 328] width 26 height 15
type input "[DATE]"
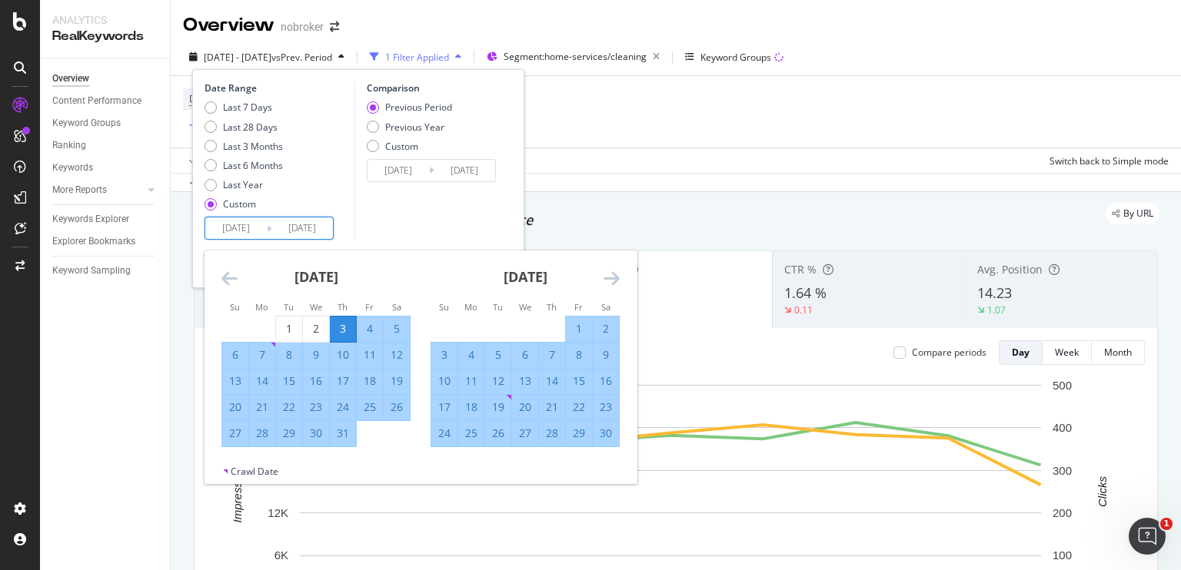
click at [394, 347] on div "12" at bounding box center [397, 355] width 26 height 25
type input "[DATE]"
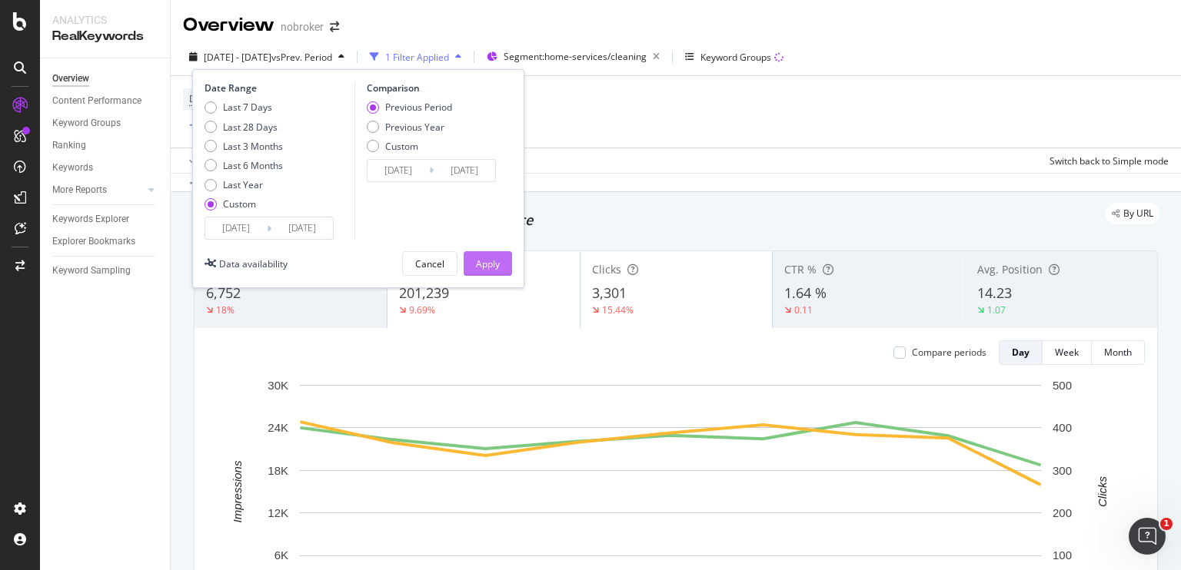
click at [493, 252] on div "Apply" at bounding box center [488, 263] width 24 height 23
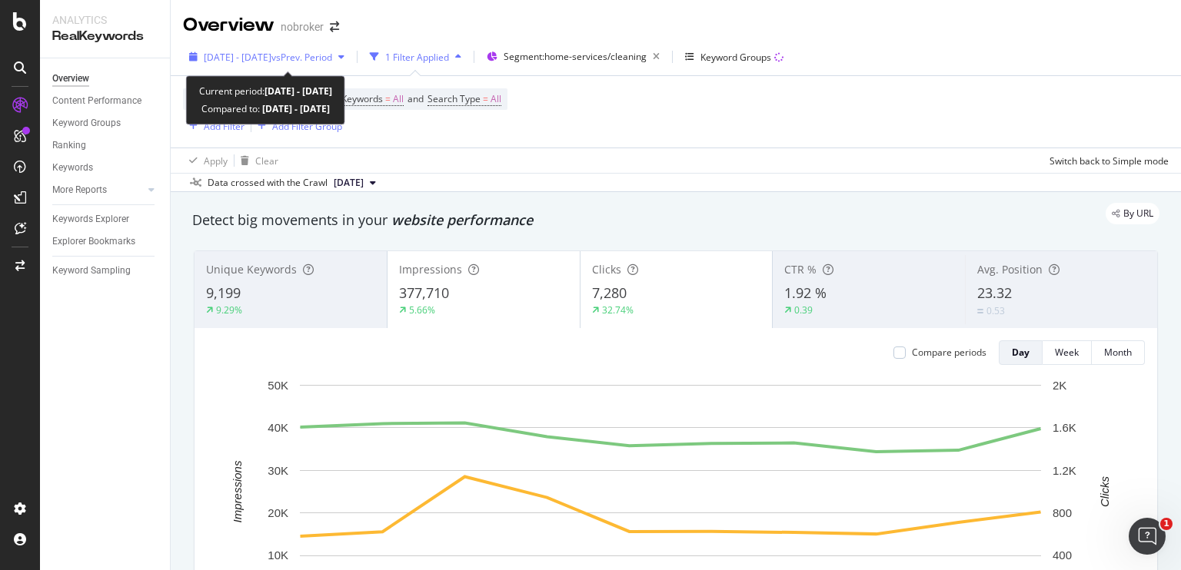
click at [325, 67] on div "[DATE] - [DATE] vs Prev. Period" at bounding box center [267, 56] width 168 height 23
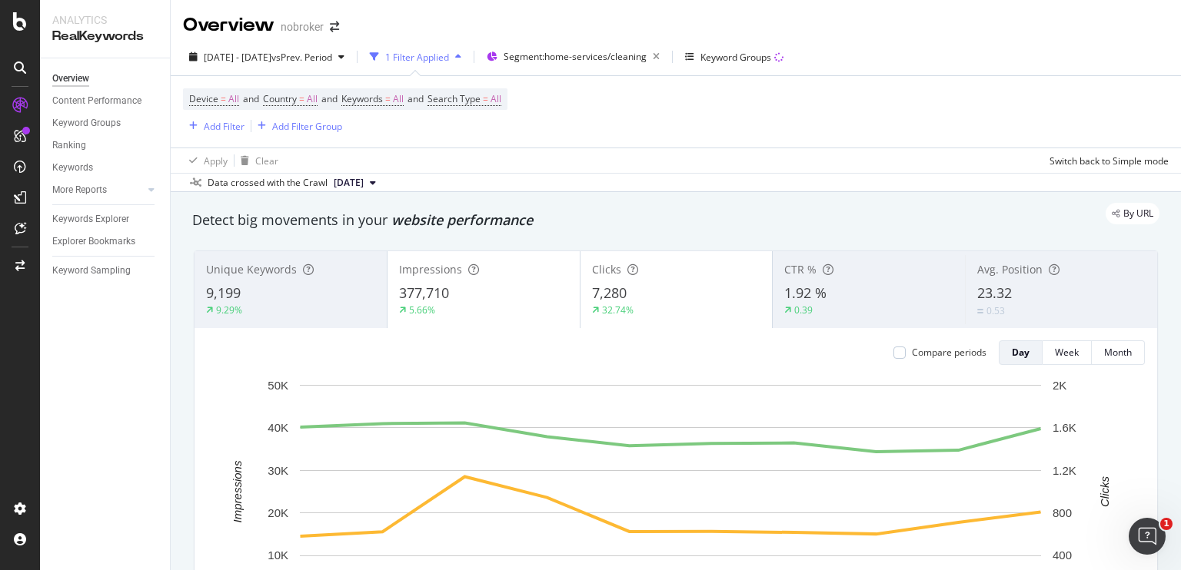
click at [579, 165] on div "Apply Clear Switch back to Simple mode" at bounding box center [676, 160] width 1010 height 25
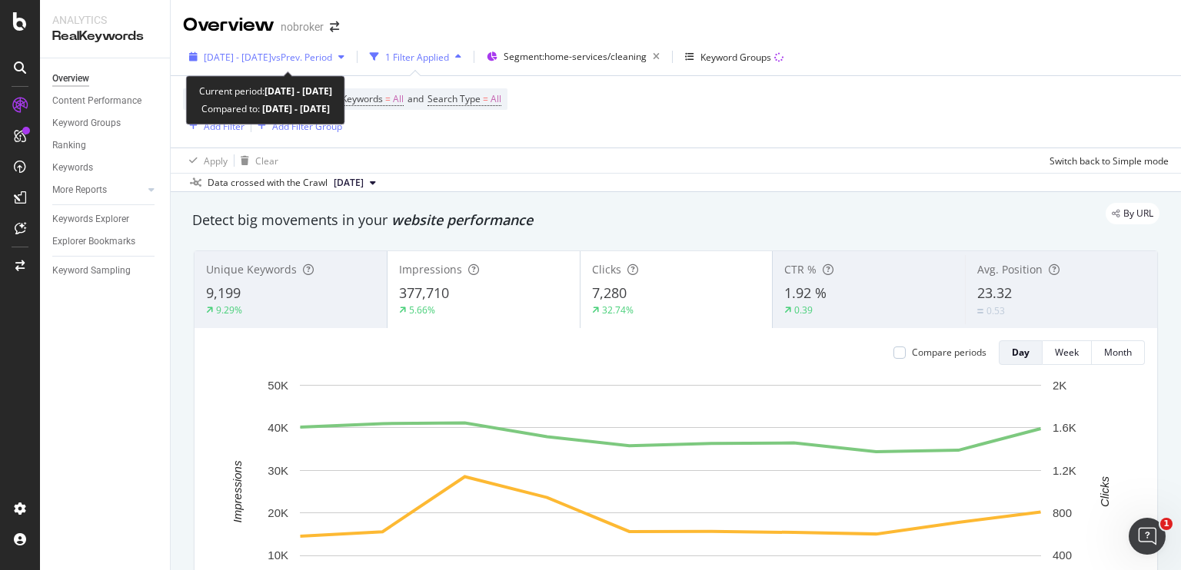
click at [269, 62] on span "[DATE] - [DATE]" at bounding box center [238, 57] width 68 height 13
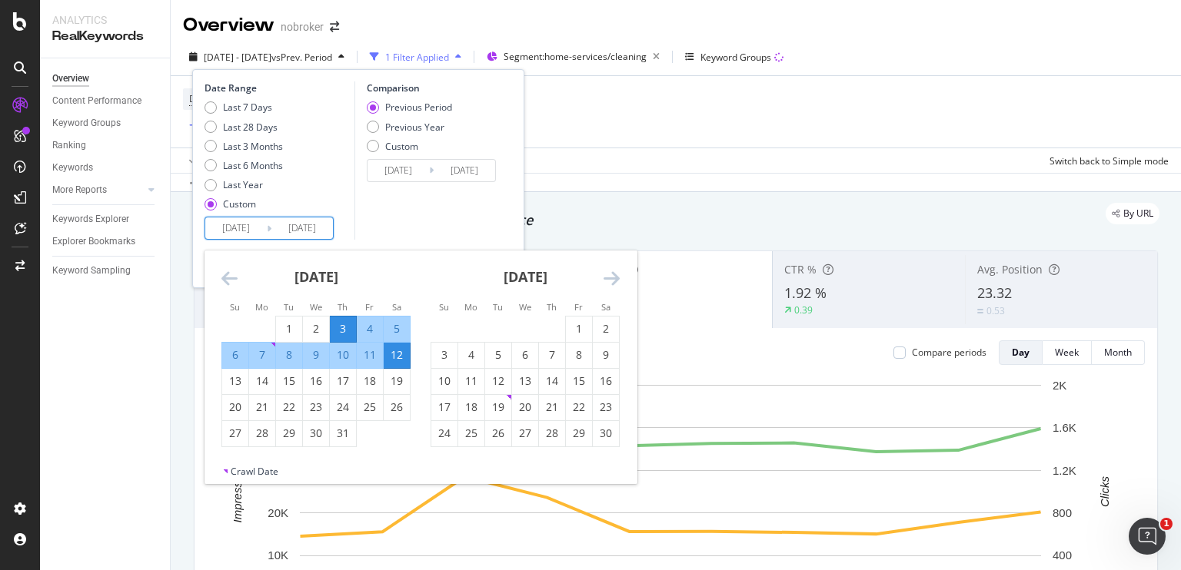
click at [249, 227] on input "[DATE]" at bounding box center [235, 229] width 61 height 22
click at [238, 381] on div "13" at bounding box center [235, 381] width 26 height 15
type input "[DATE]"
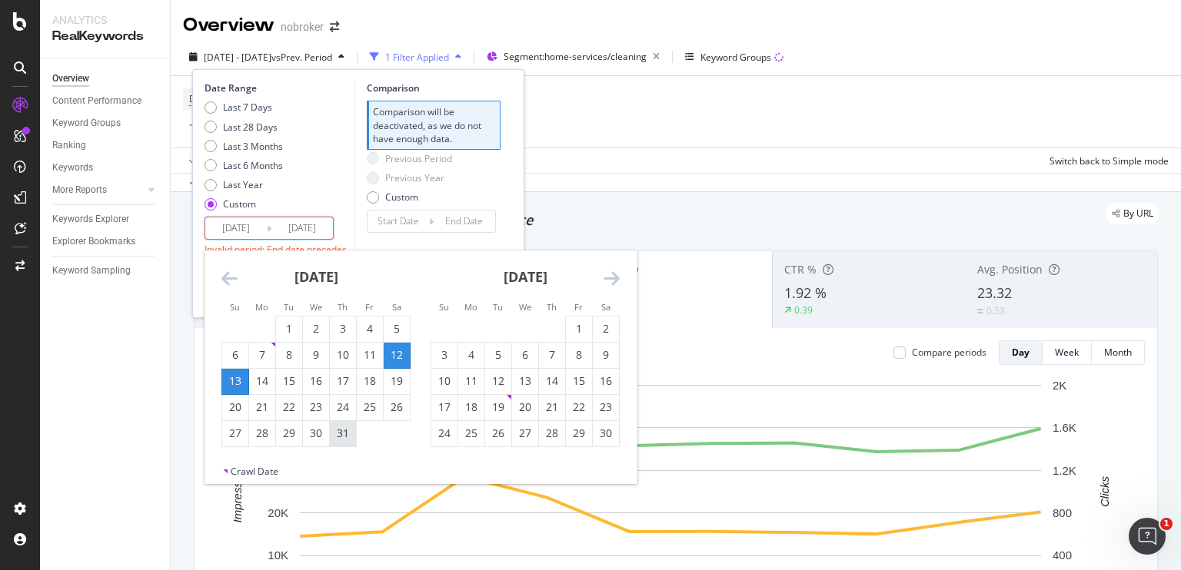
click at [336, 437] on div "31" at bounding box center [343, 433] width 26 height 15
type input "[DATE]"
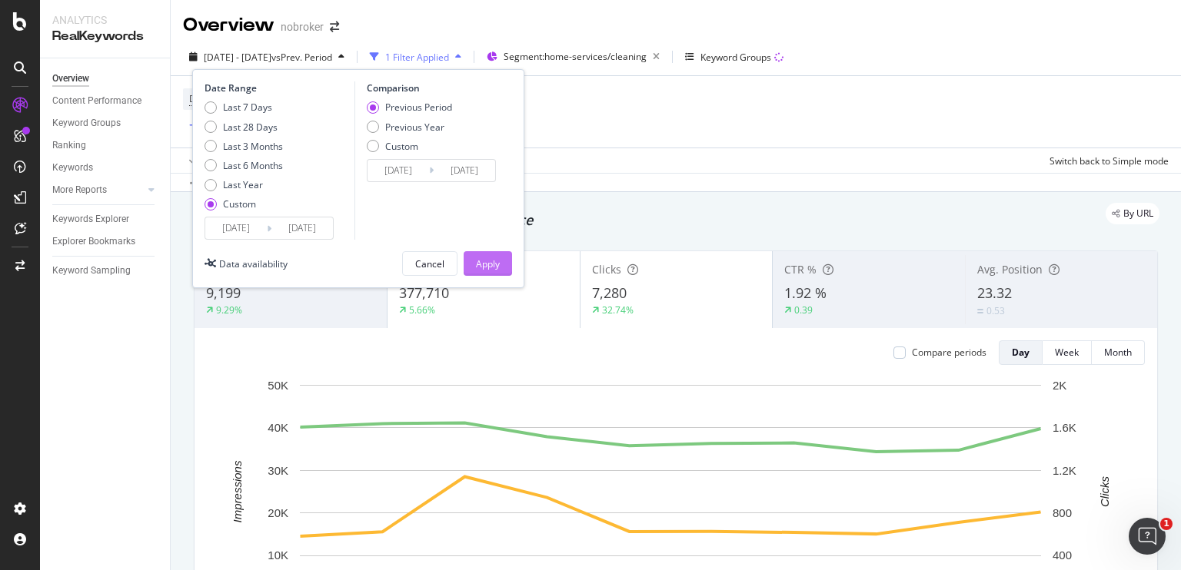
click at [484, 270] on div "Apply" at bounding box center [488, 263] width 24 height 23
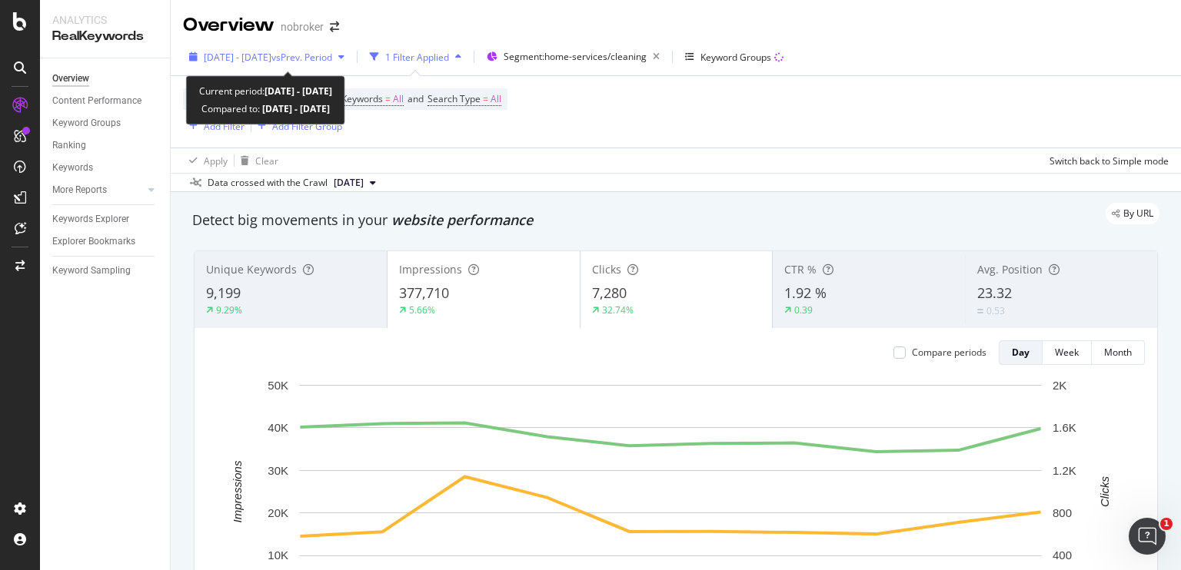
click at [328, 61] on span "vs Prev. Period" at bounding box center [301, 57] width 61 height 13
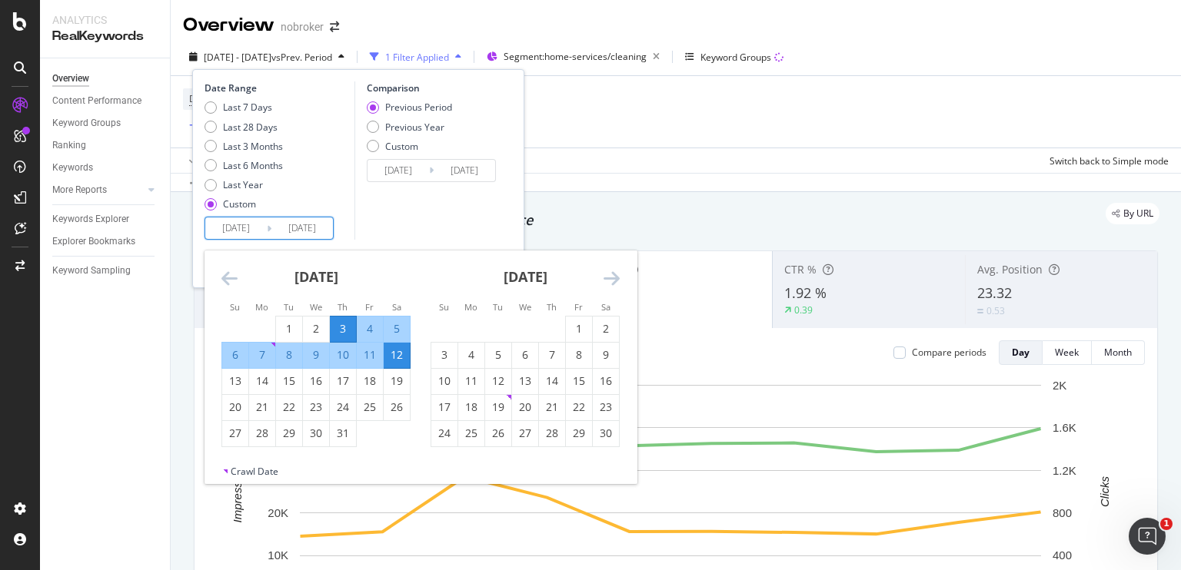
click at [229, 228] on input "[DATE]" at bounding box center [235, 229] width 61 height 22
click at [226, 288] on div "Move backward to switch to the previous month." at bounding box center [229, 278] width 16 height 19
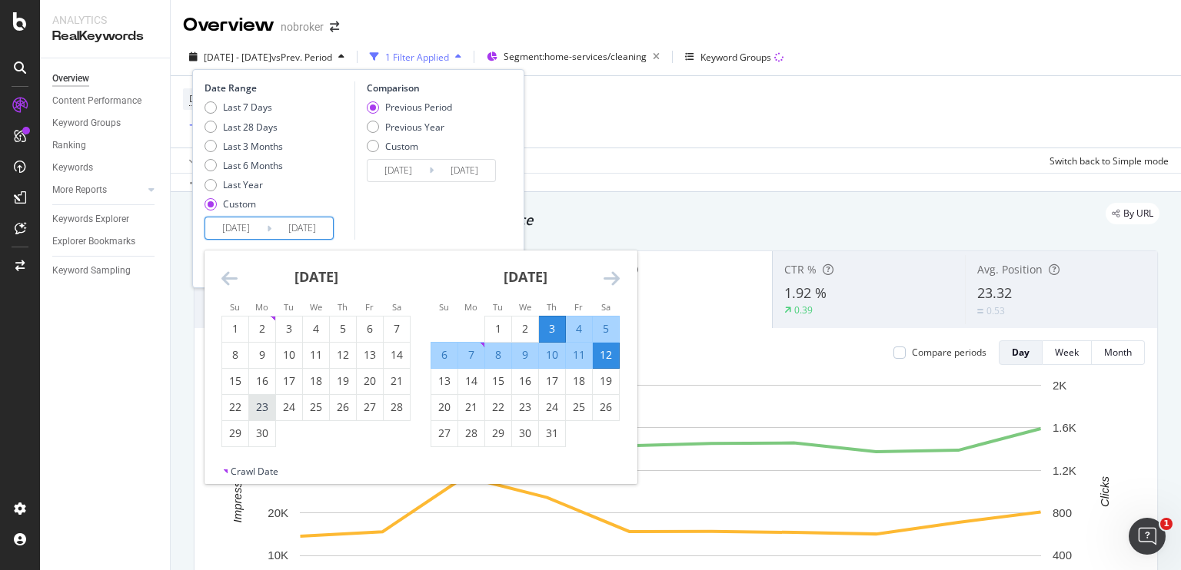
click at [265, 406] on div "23" at bounding box center [262, 407] width 26 height 15
type input "[DATE]"
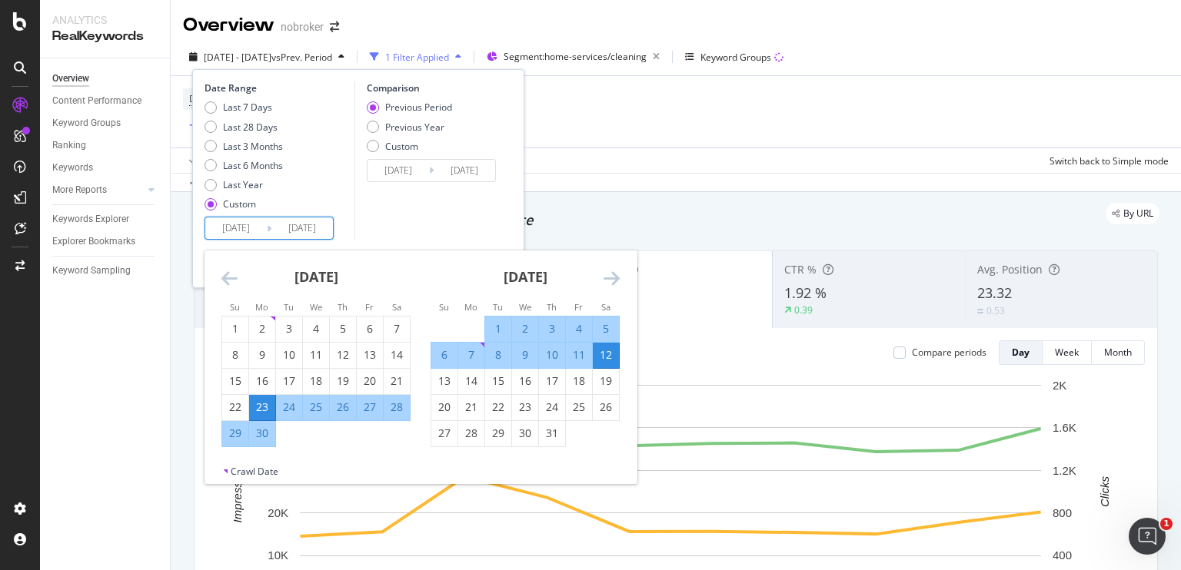
click at [520, 327] on div "2" at bounding box center [525, 328] width 26 height 15
type input "[DATE]"
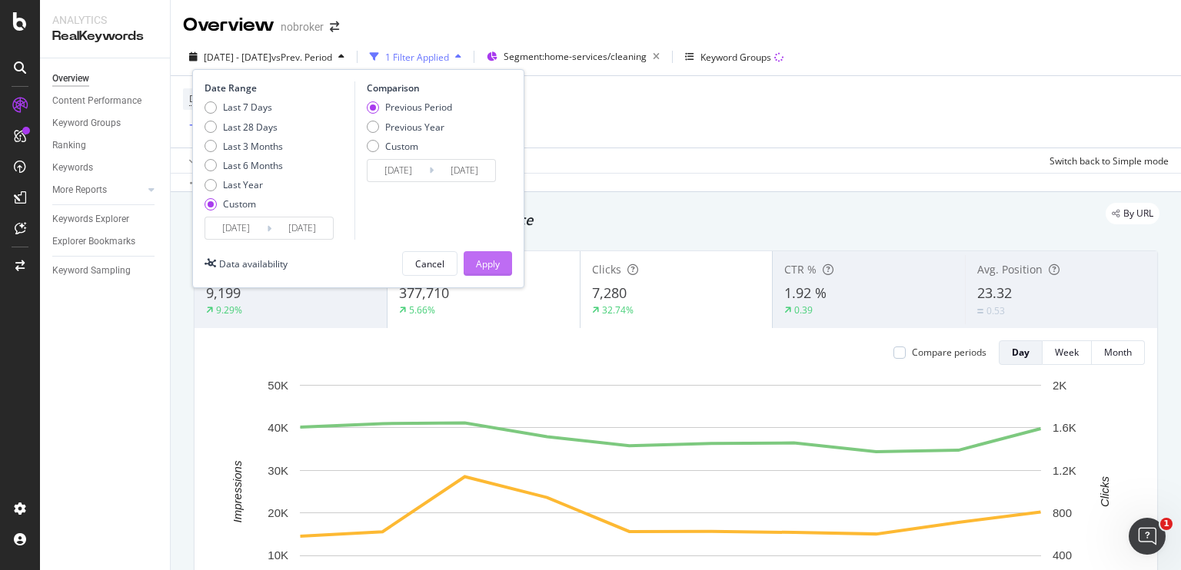
click at [496, 265] on div "Apply" at bounding box center [488, 264] width 24 height 13
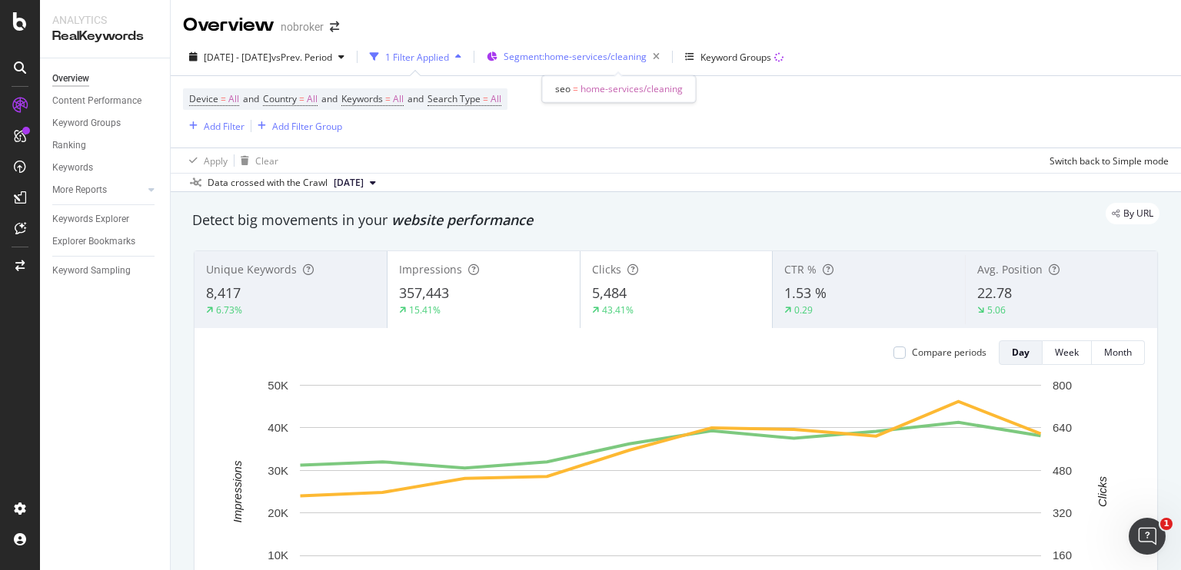
click at [619, 58] on span "Segment: home-services/cleaning" at bounding box center [574, 56] width 143 height 13
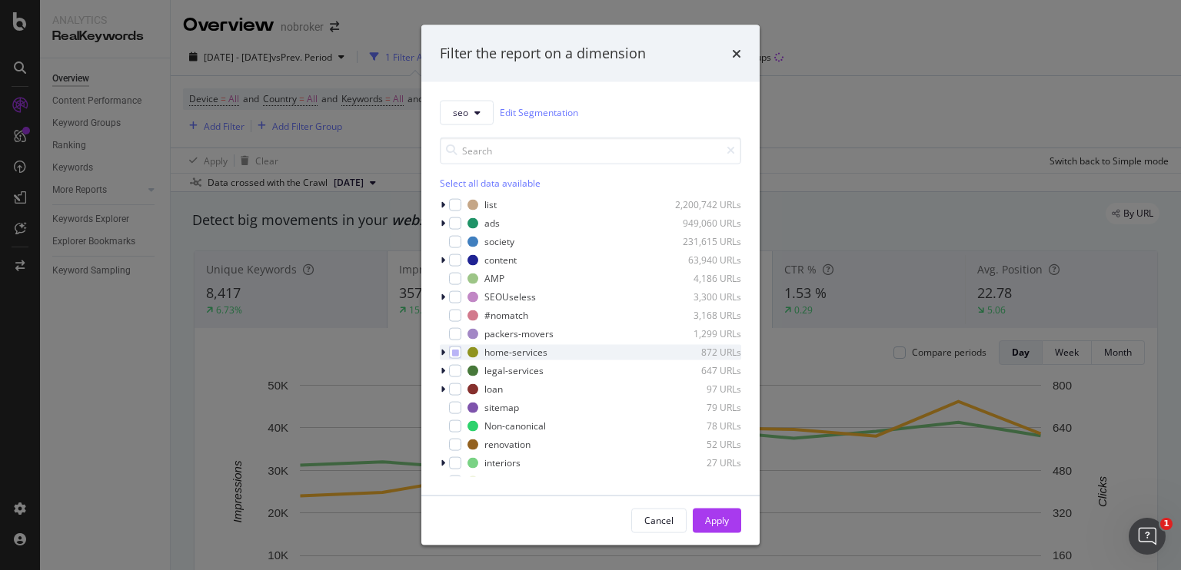
click at [443, 351] on icon "modal" at bounding box center [442, 351] width 5 height 9
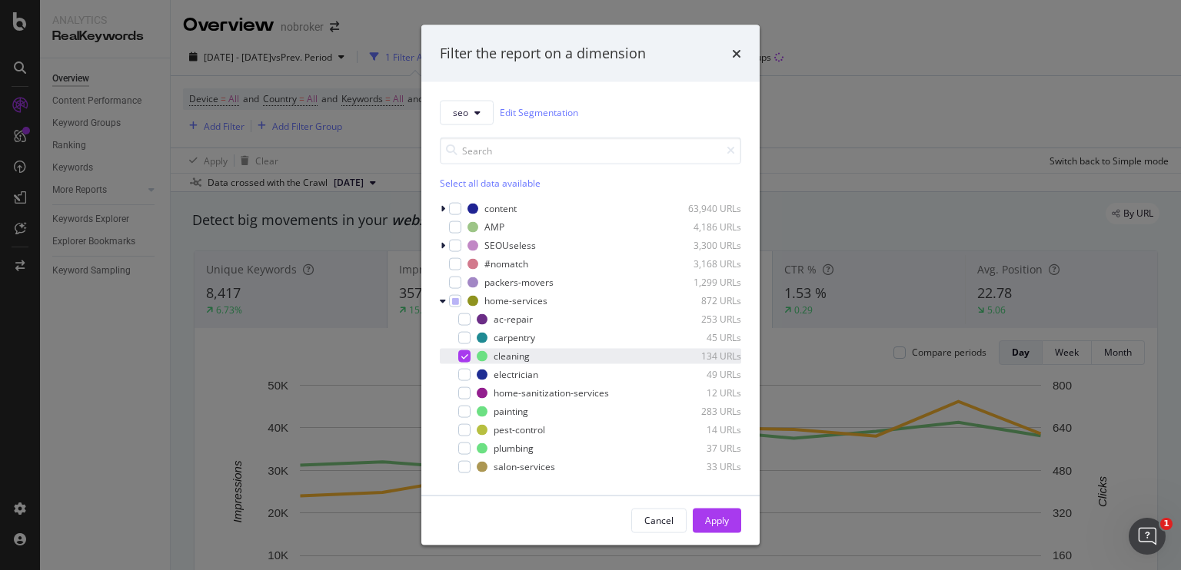
scroll to position [55, 0]
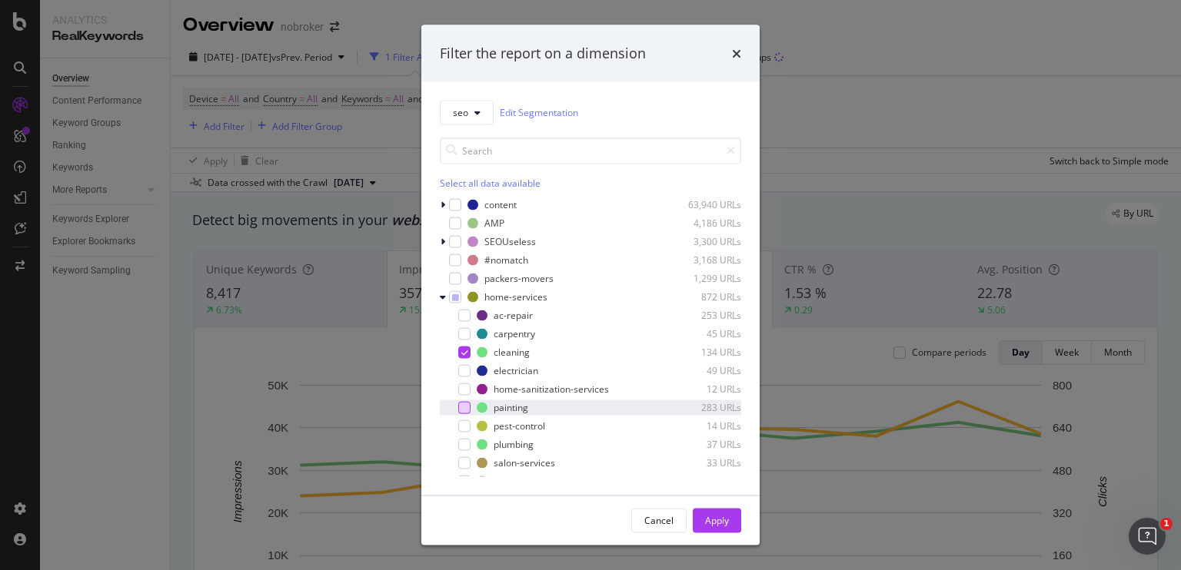
click at [463, 412] on div "modal" at bounding box center [464, 407] width 12 height 12
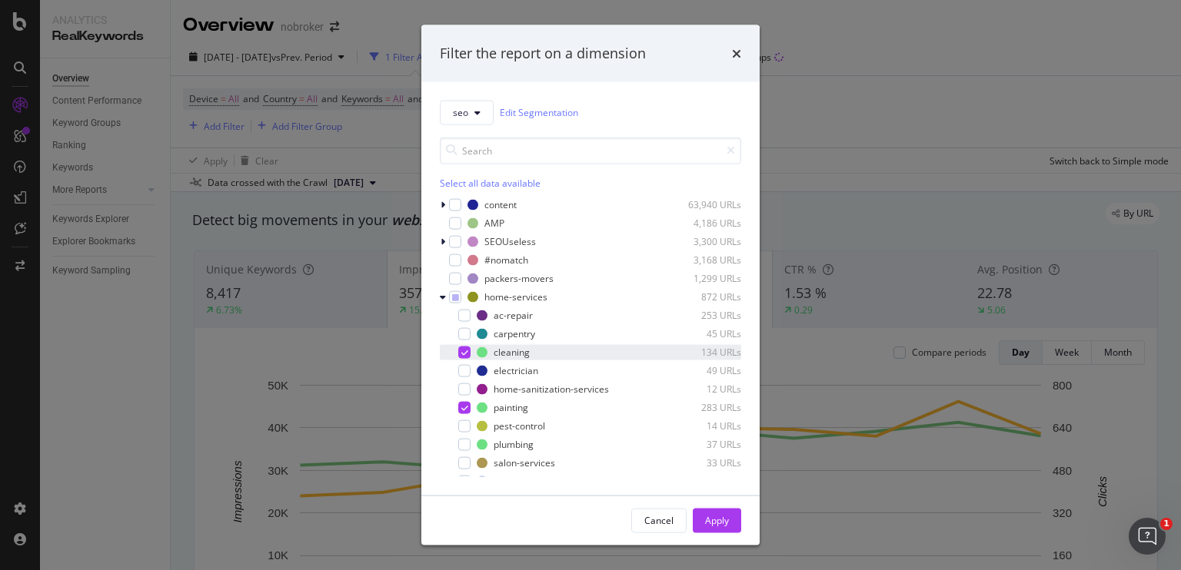
click at [461, 357] on div "modal" at bounding box center [464, 352] width 12 height 12
click at [719, 515] on div "Apply" at bounding box center [717, 520] width 24 height 13
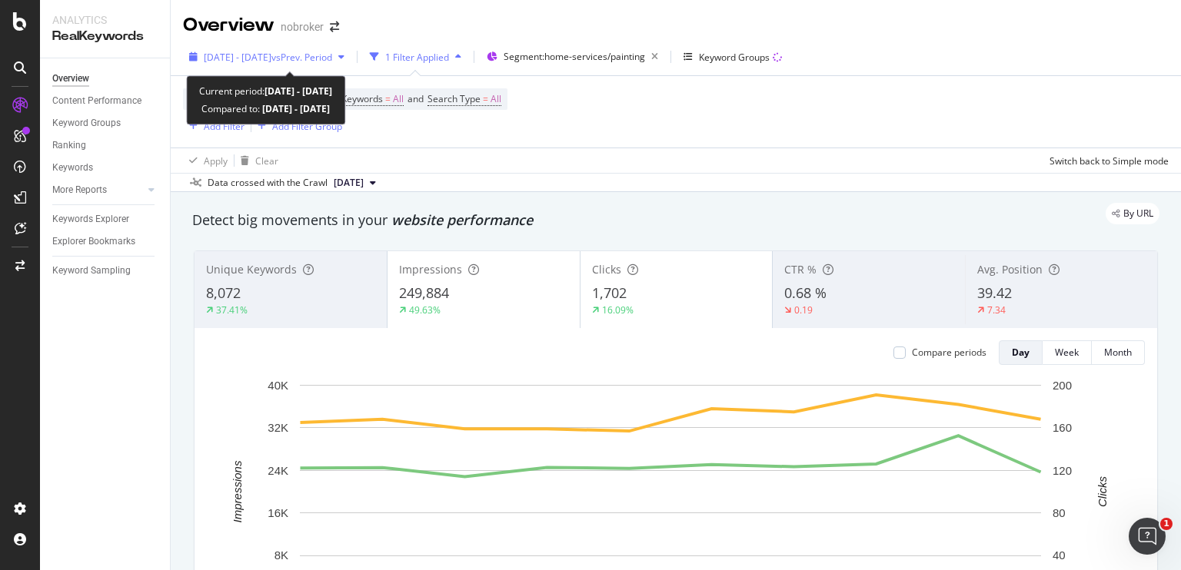
click at [271, 60] on span "[DATE] - [DATE]" at bounding box center [238, 57] width 68 height 13
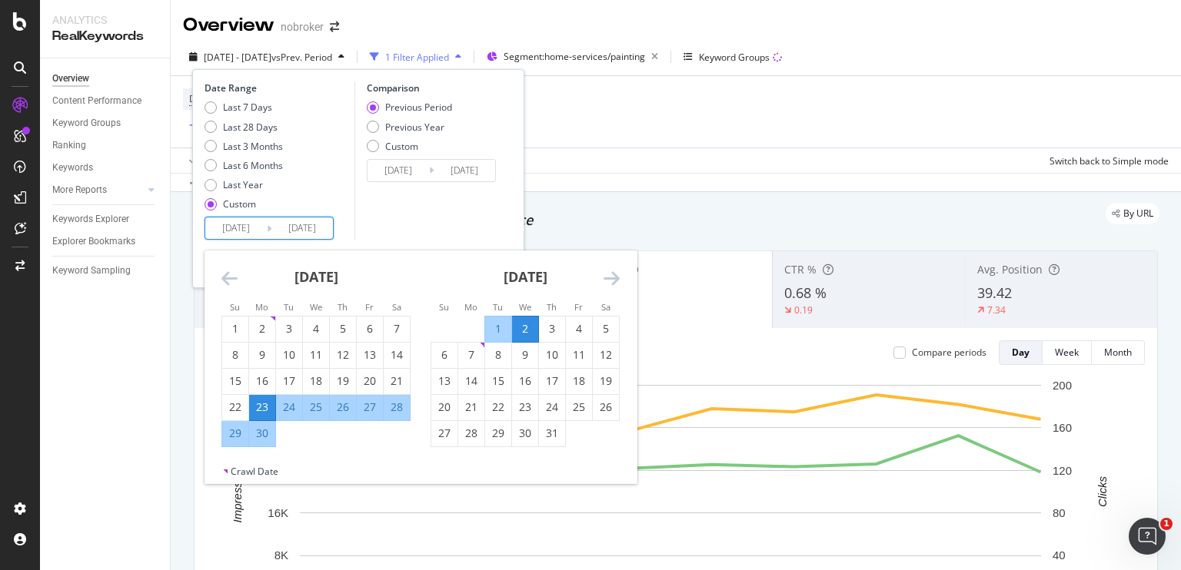
click at [252, 228] on input "[DATE]" at bounding box center [235, 229] width 61 height 22
click at [544, 326] on div "3" at bounding box center [552, 328] width 26 height 15
type input "[DATE]"
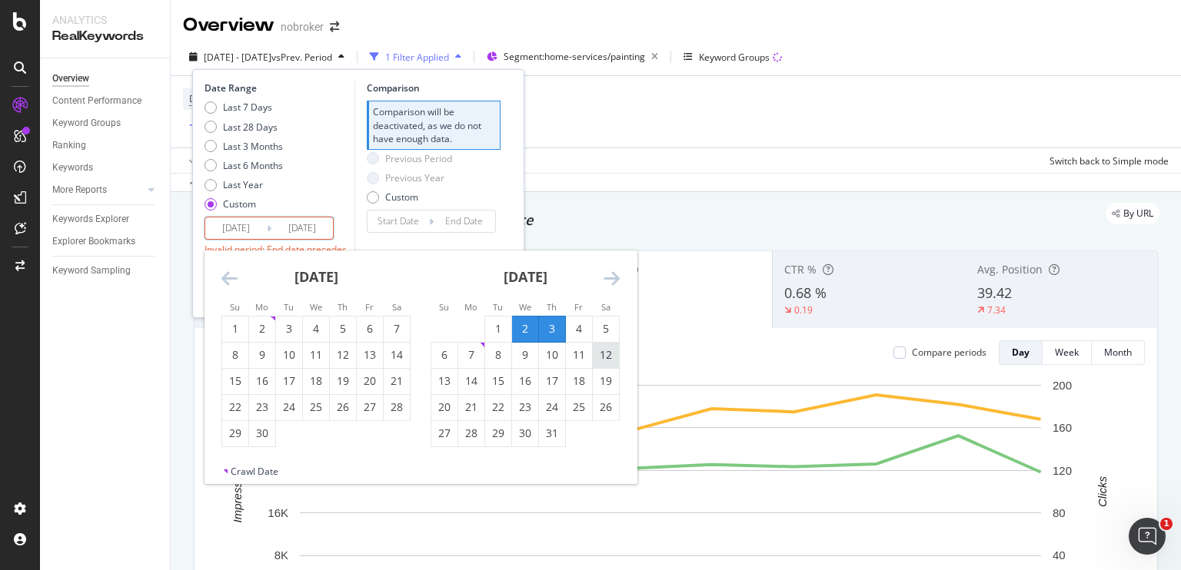
click at [593, 362] on div "12" at bounding box center [606, 354] width 26 height 15
type input "[DATE]"
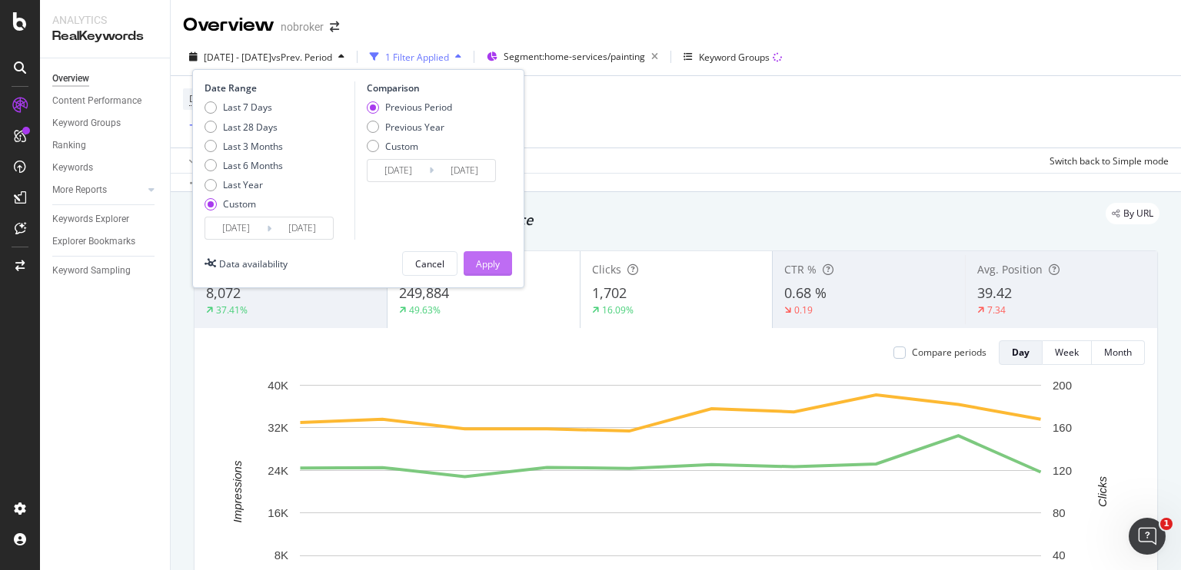
click at [480, 267] on div "Apply" at bounding box center [488, 264] width 24 height 13
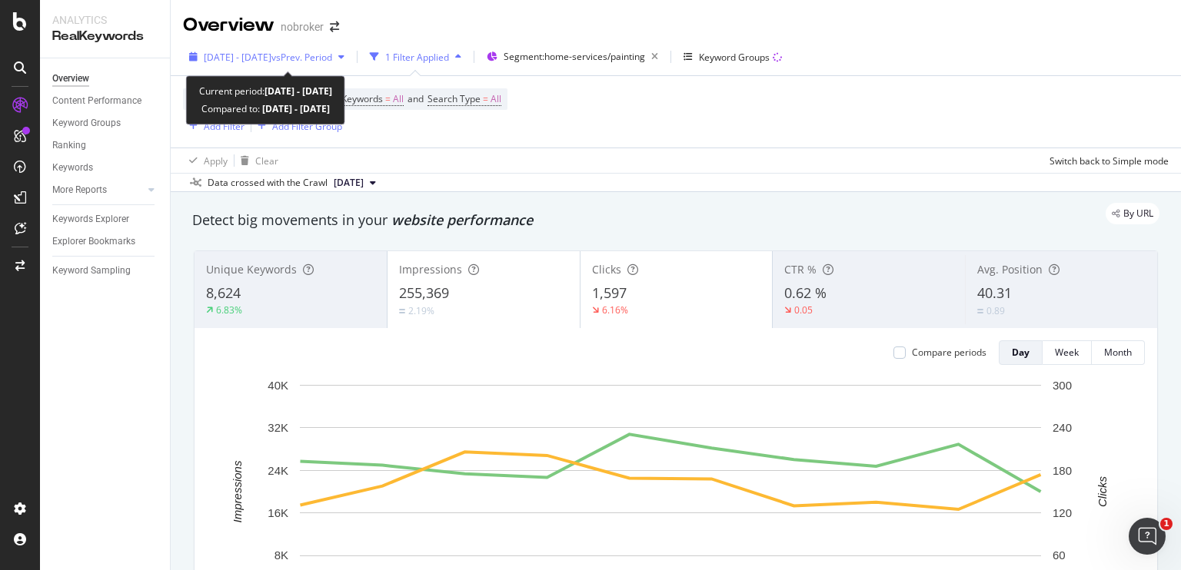
click at [321, 57] on span "vs Prev. Period" at bounding box center [301, 57] width 61 height 13
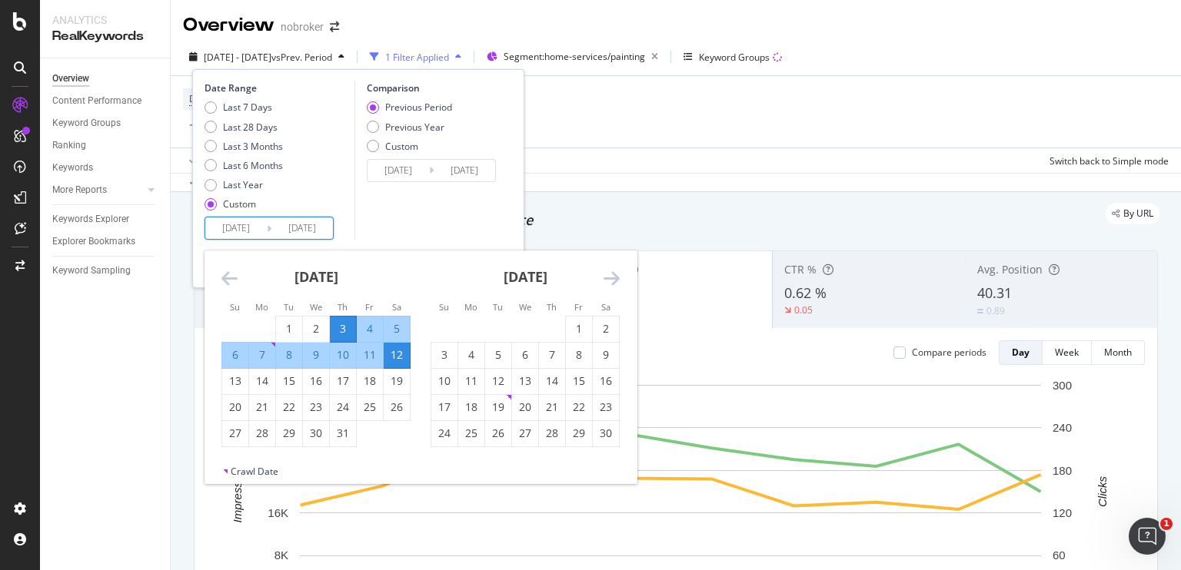
click at [228, 230] on input "[DATE]" at bounding box center [235, 229] width 61 height 22
click at [229, 384] on div "13" at bounding box center [235, 381] width 26 height 15
type input "[DATE]"
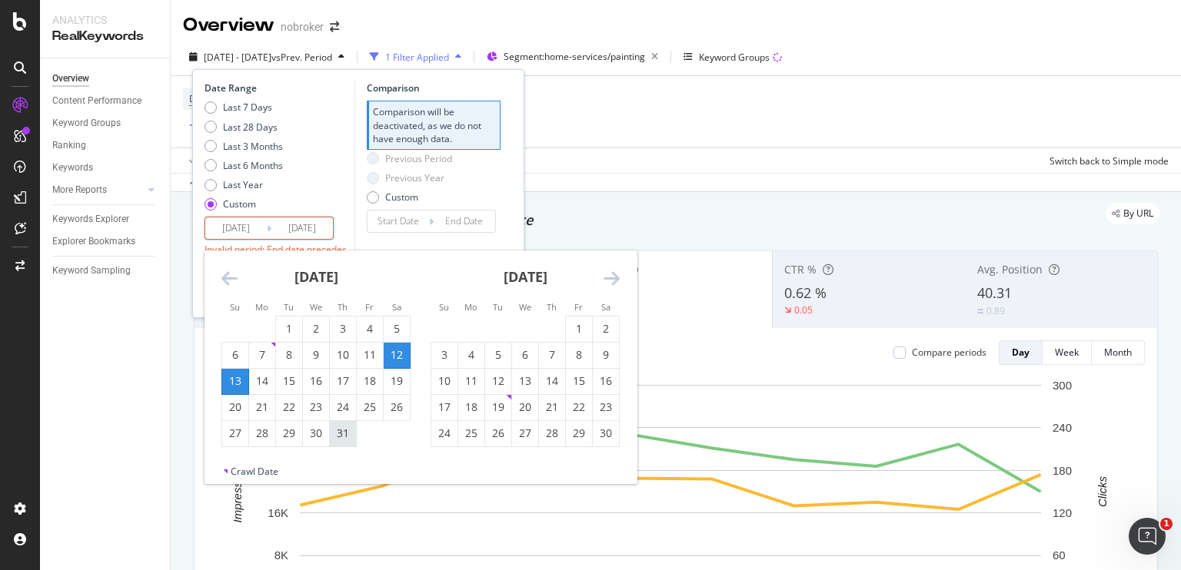
click at [351, 438] on div "31" at bounding box center [343, 433] width 26 height 15
type input "[DATE]"
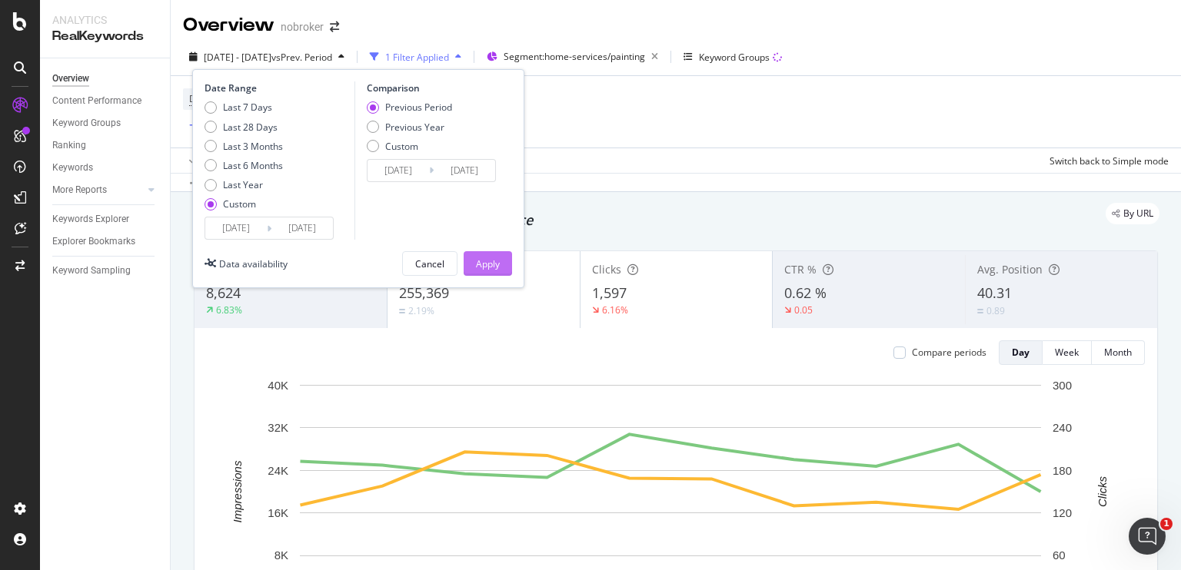
click at [477, 258] on div "Apply" at bounding box center [488, 264] width 24 height 13
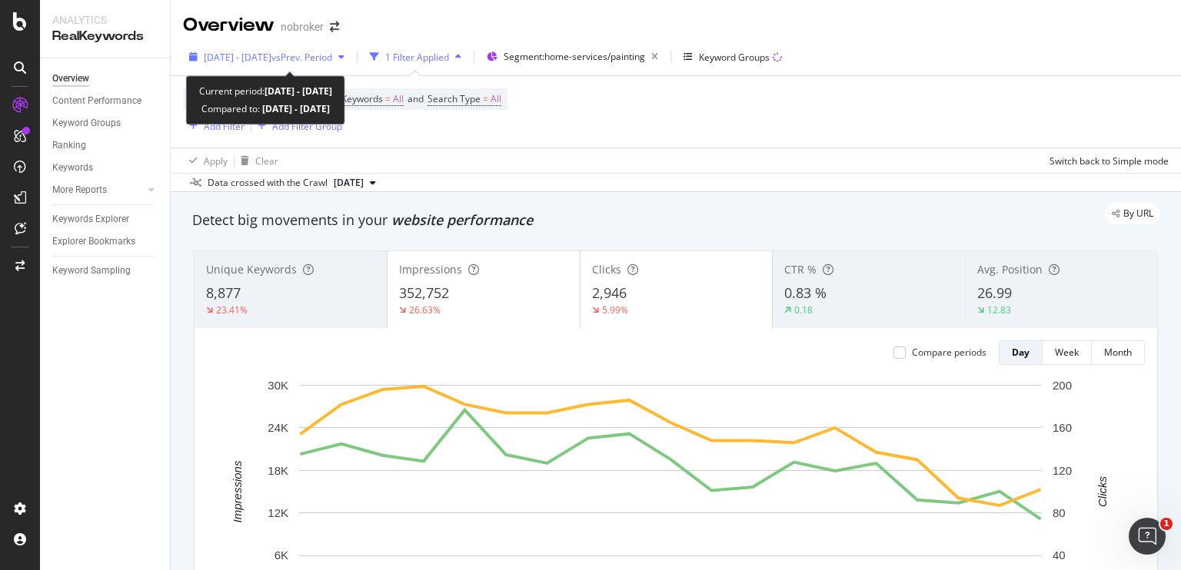
click at [337, 68] on button "[DATE] - [DATE] vs Prev. Period" at bounding box center [267, 57] width 168 height 25
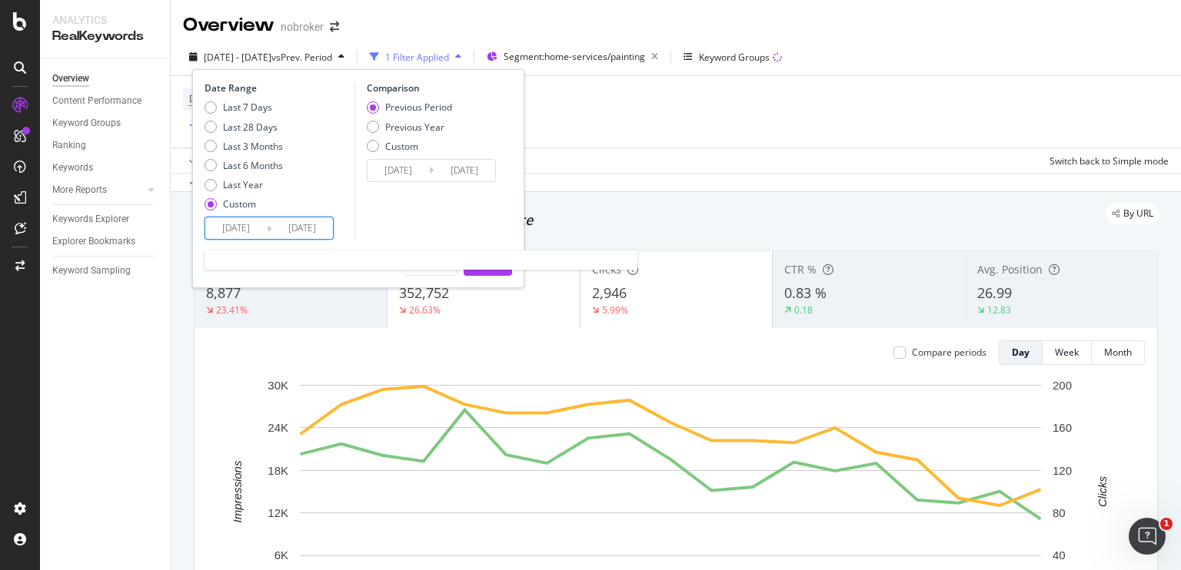
click at [251, 220] on input "[DATE]" at bounding box center [235, 229] width 61 height 22
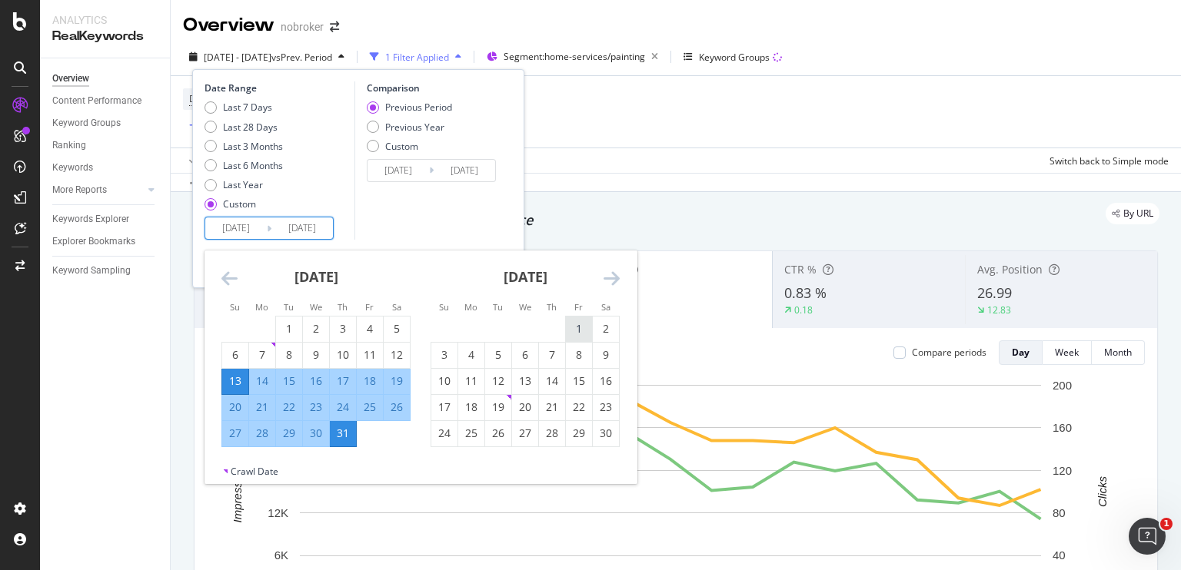
click at [583, 338] on div "1" at bounding box center [579, 329] width 26 height 25
type input "[DATE]"
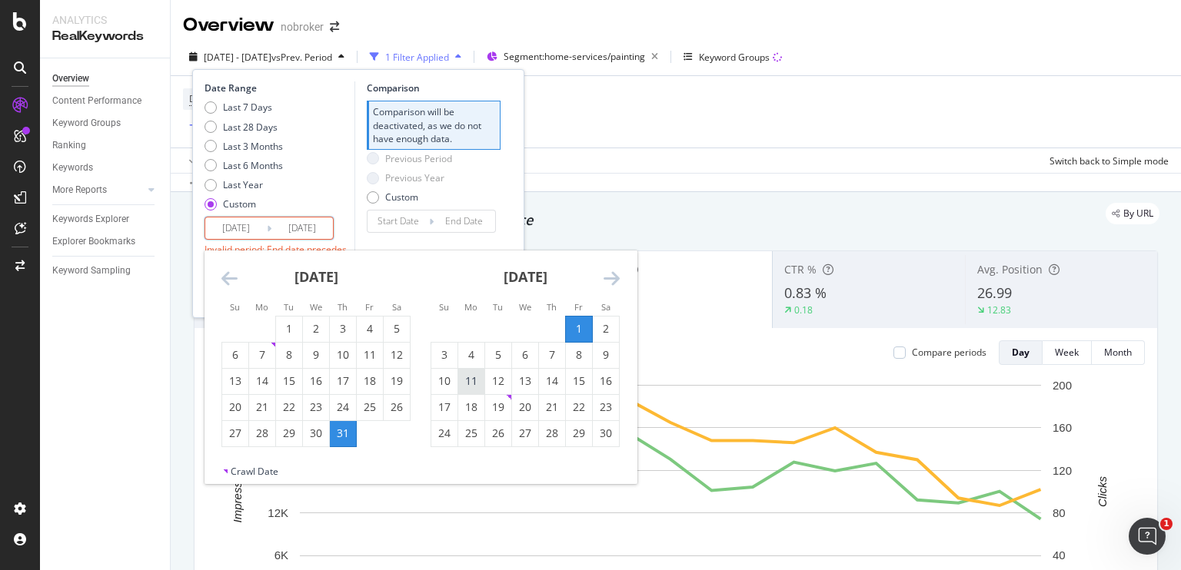
click at [467, 382] on div "11" at bounding box center [471, 381] width 26 height 15
type input "[DATE]"
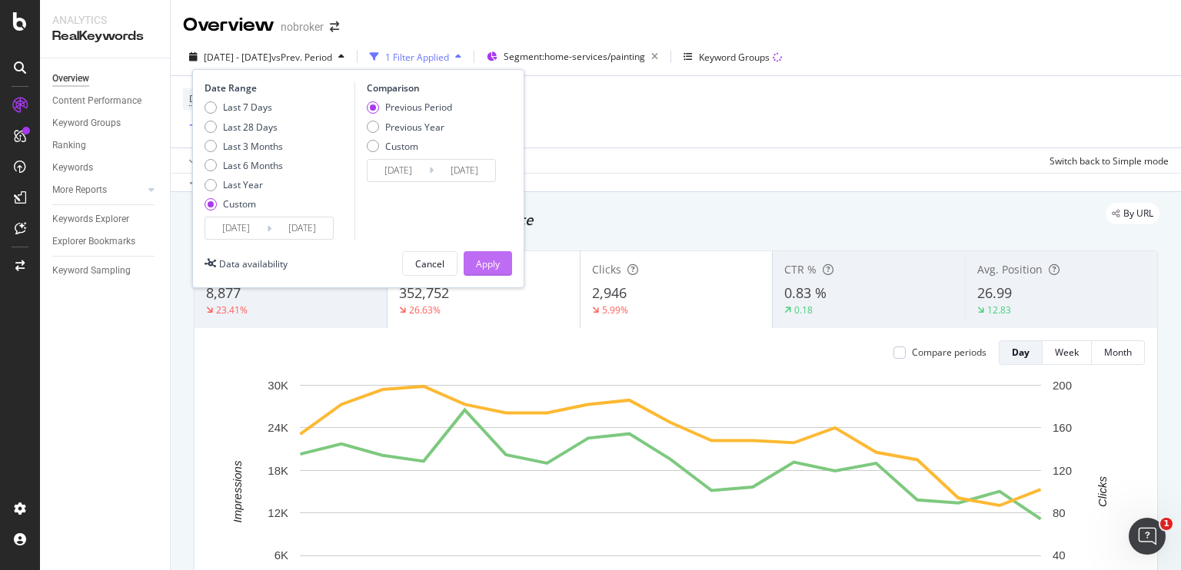
click at [495, 261] on div "Apply" at bounding box center [488, 264] width 24 height 13
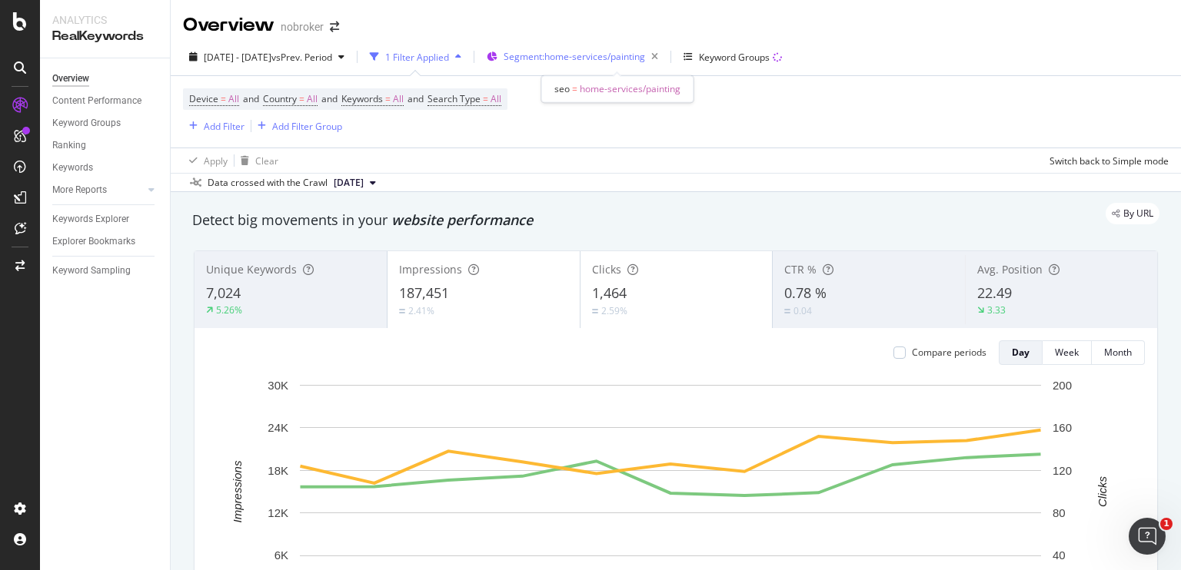
click at [619, 62] on span "Segment: home-services/painting" at bounding box center [573, 56] width 141 height 13
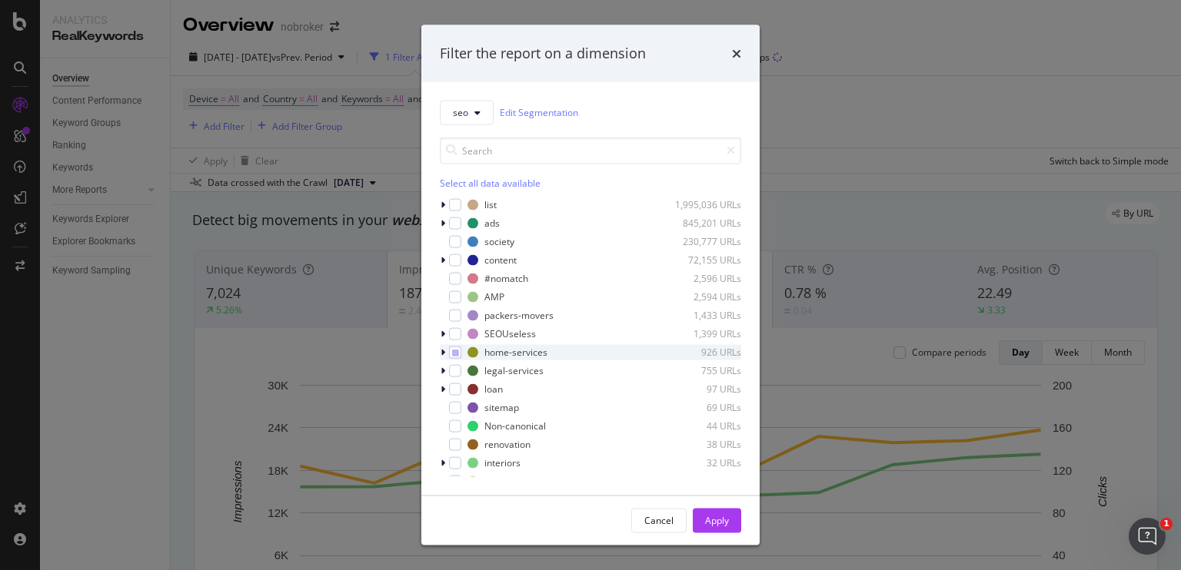
click at [441, 353] on icon "modal" at bounding box center [442, 351] width 5 height 9
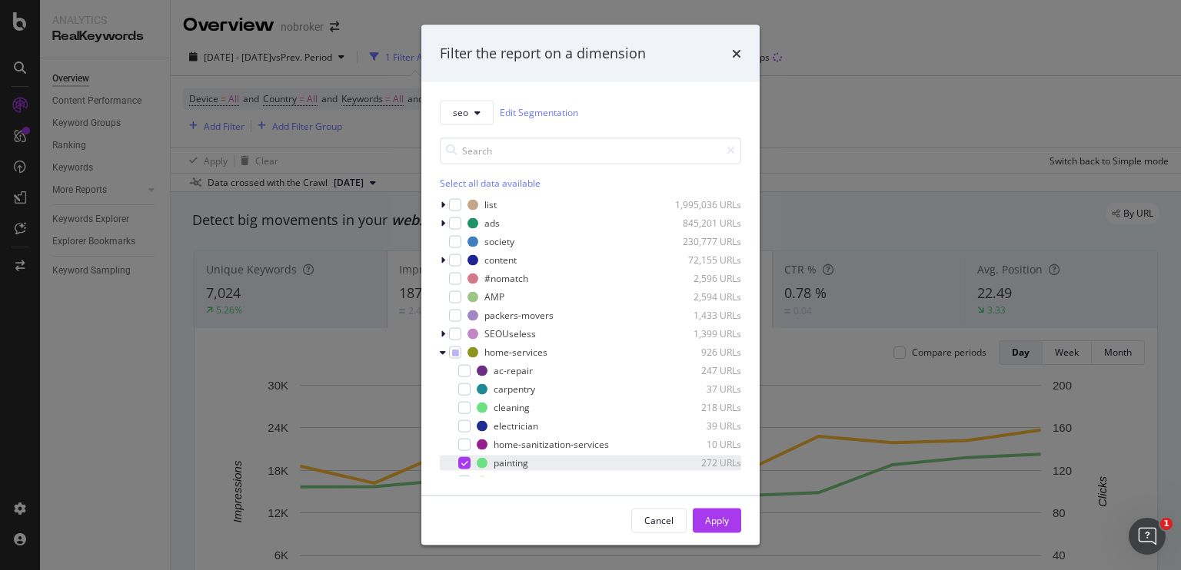
click at [461, 460] on icon "modal" at bounding box center [464, 463] width 7 height 8
click at [465, 410] on div "modal" at bounding box center [464, 407] width 12 height 12
click at [707, 517] on div "Apply" at bounding box center [717, 520] width 24 height 13
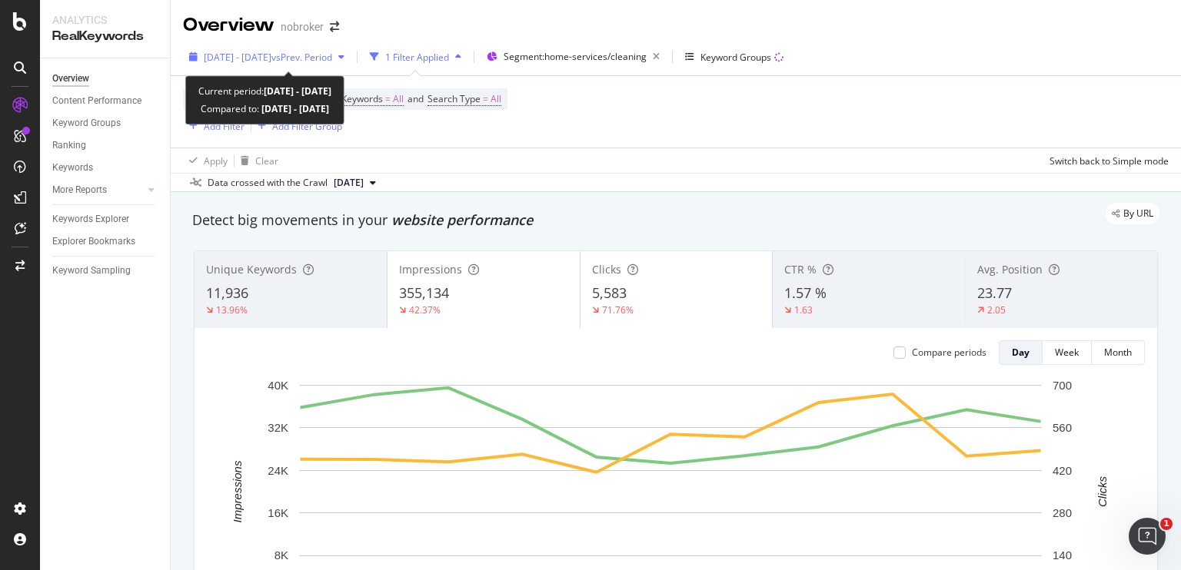
click at [271, 52] on span "[DATE] - [DATE]" at bounding box center [238, 57] width 68 height 13
